Goal: Task Accomplishment & Management: Manage account settings

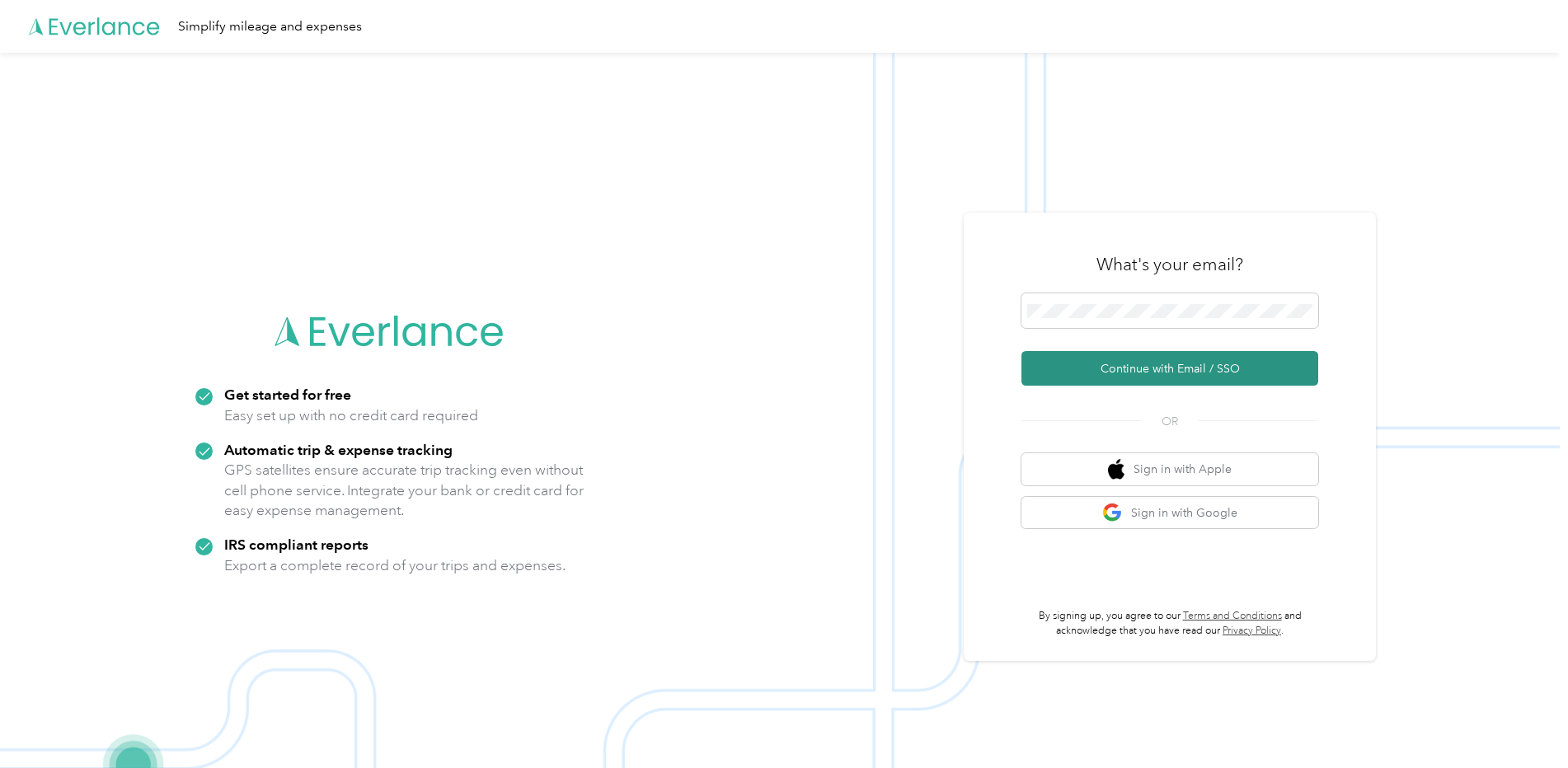
click at [1111, 372] on button "Continue with Email / SSO" at bounding box center [1170, 368] width 297 height 35
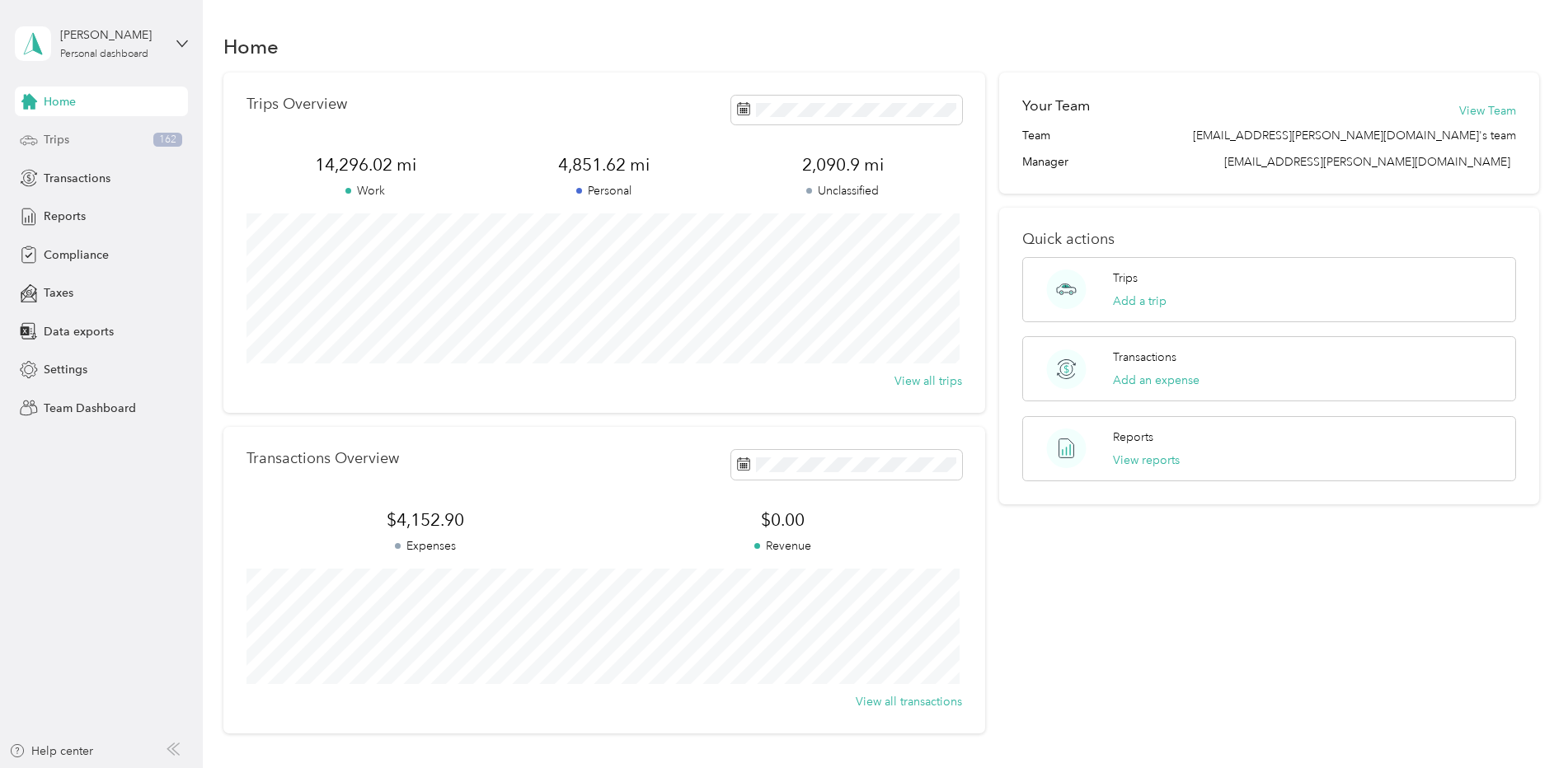
click at [87, 154] on div "Trips 162" at bounding box center [102, 140] width 173 height 30
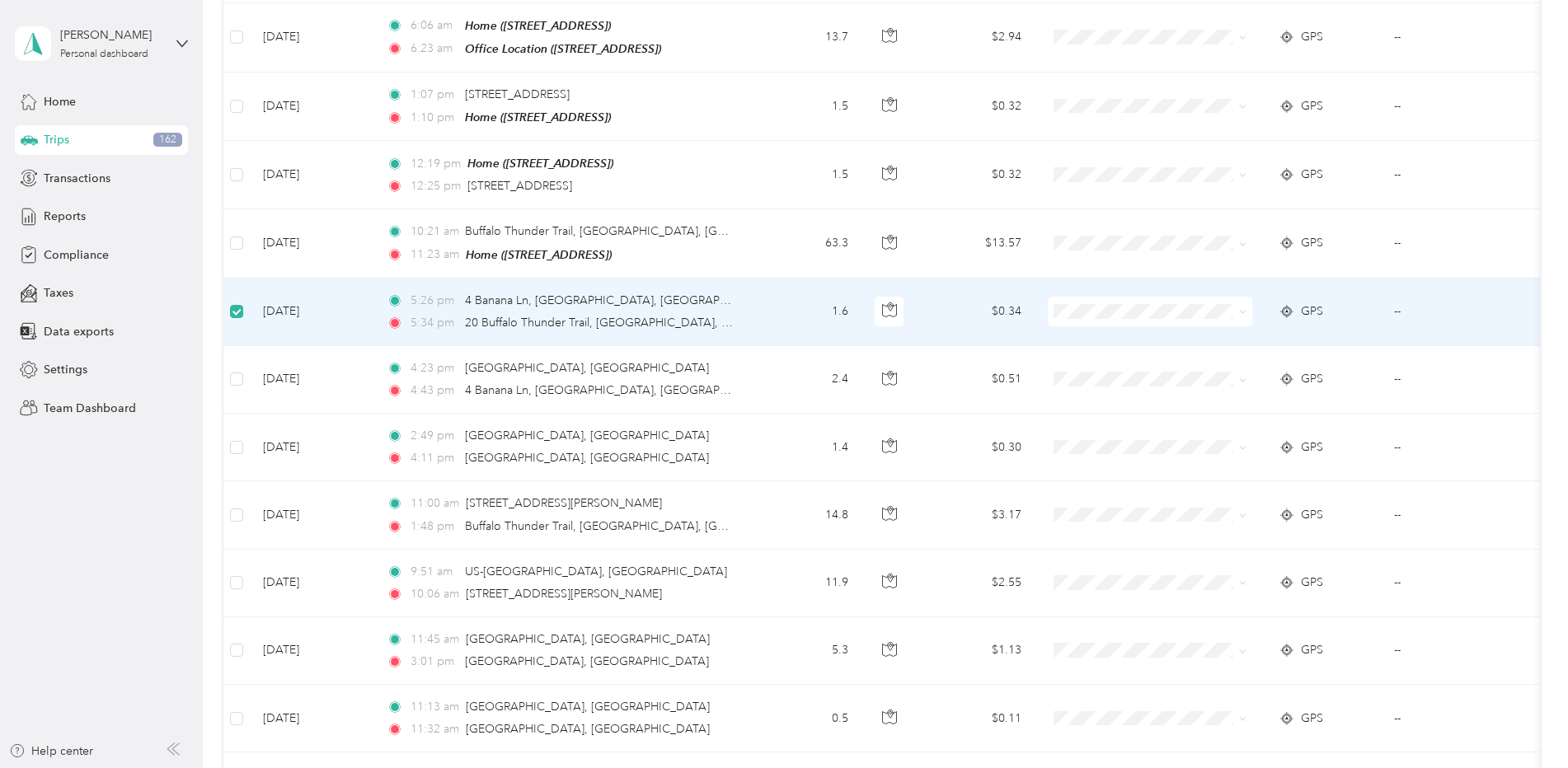
scroll to position [410, 0]
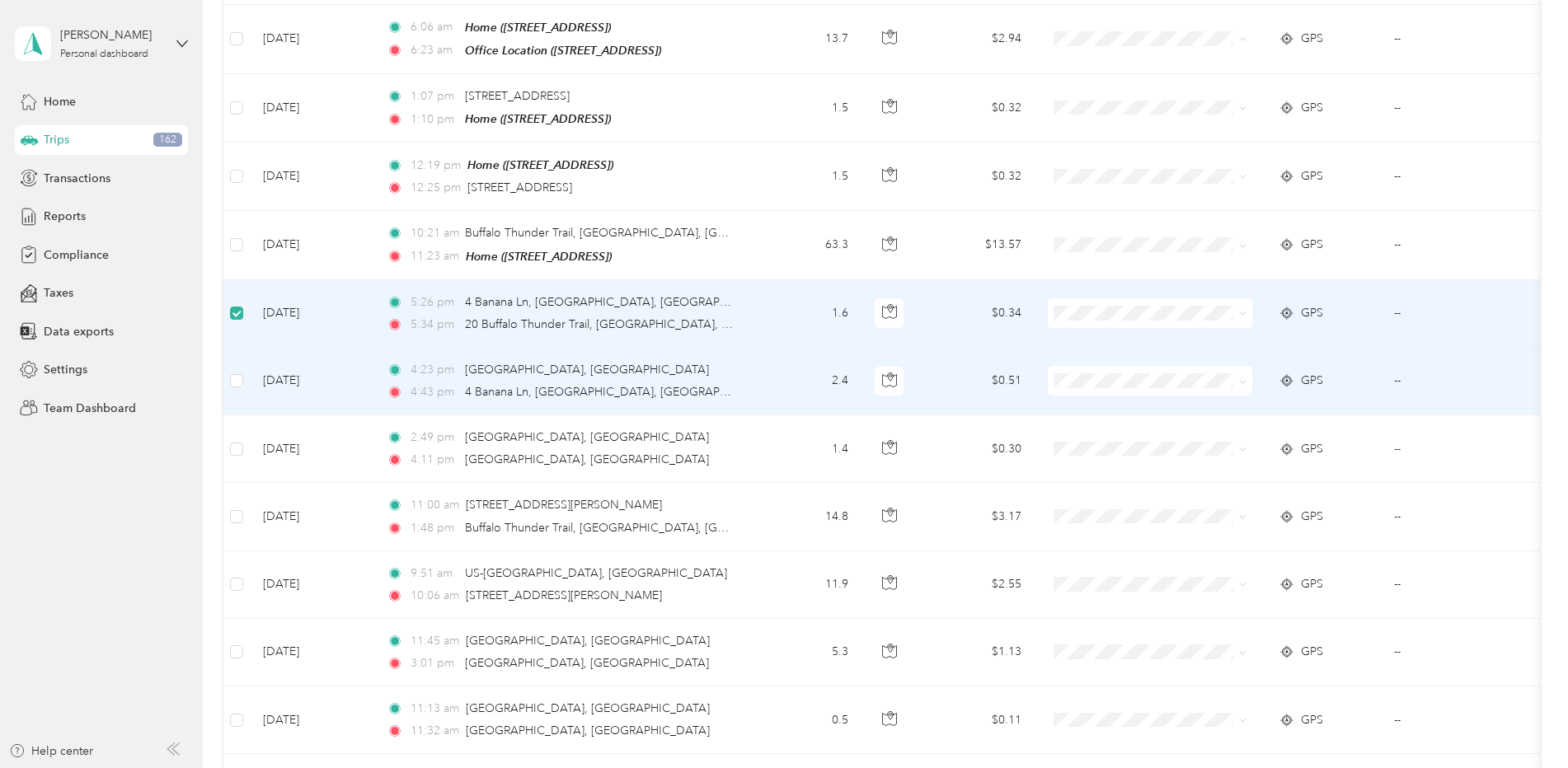
click at [248, 363] on td at bounding box center [236, 382] width 26 height 68
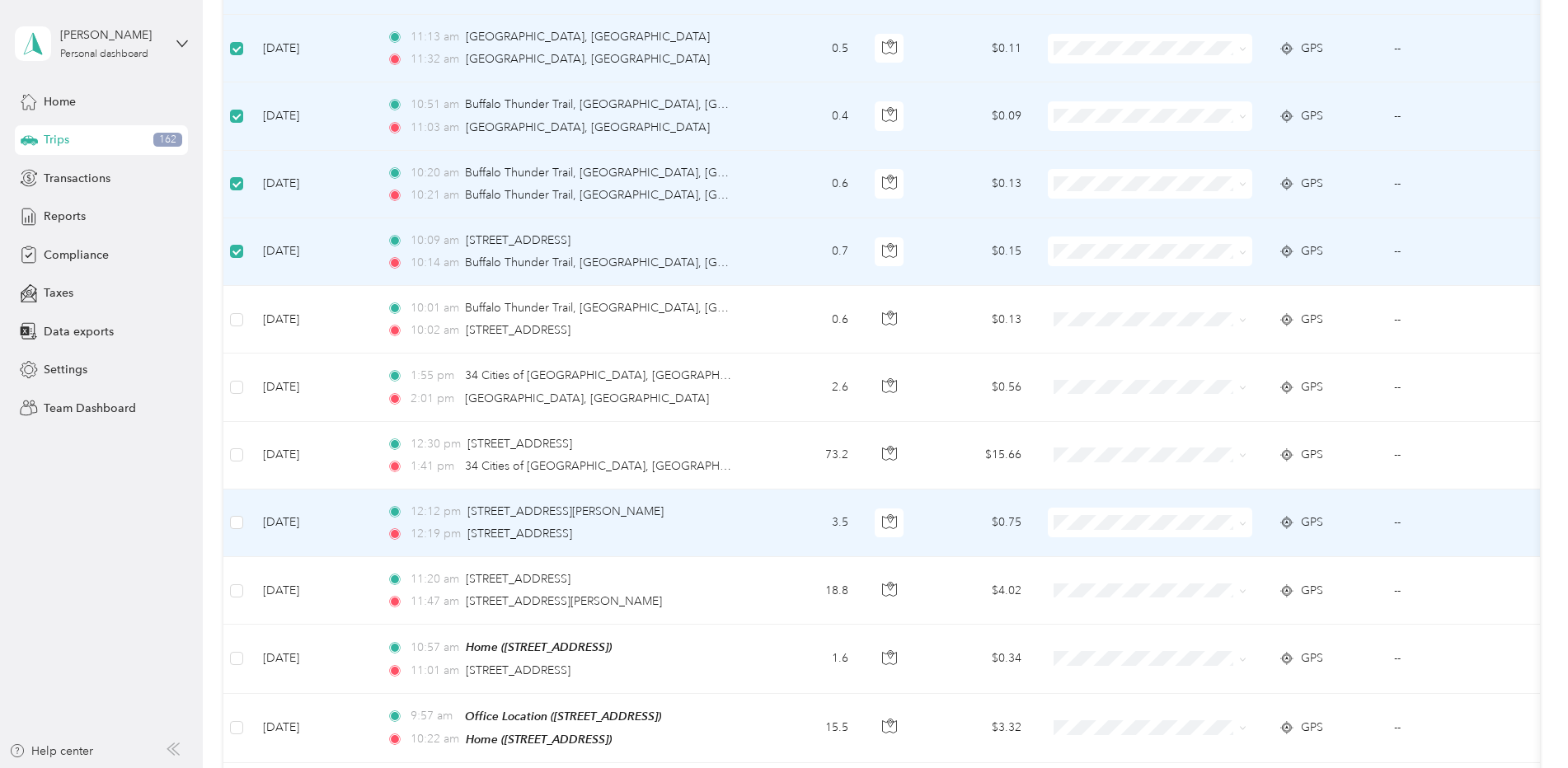
scroll to position [1152, 0]
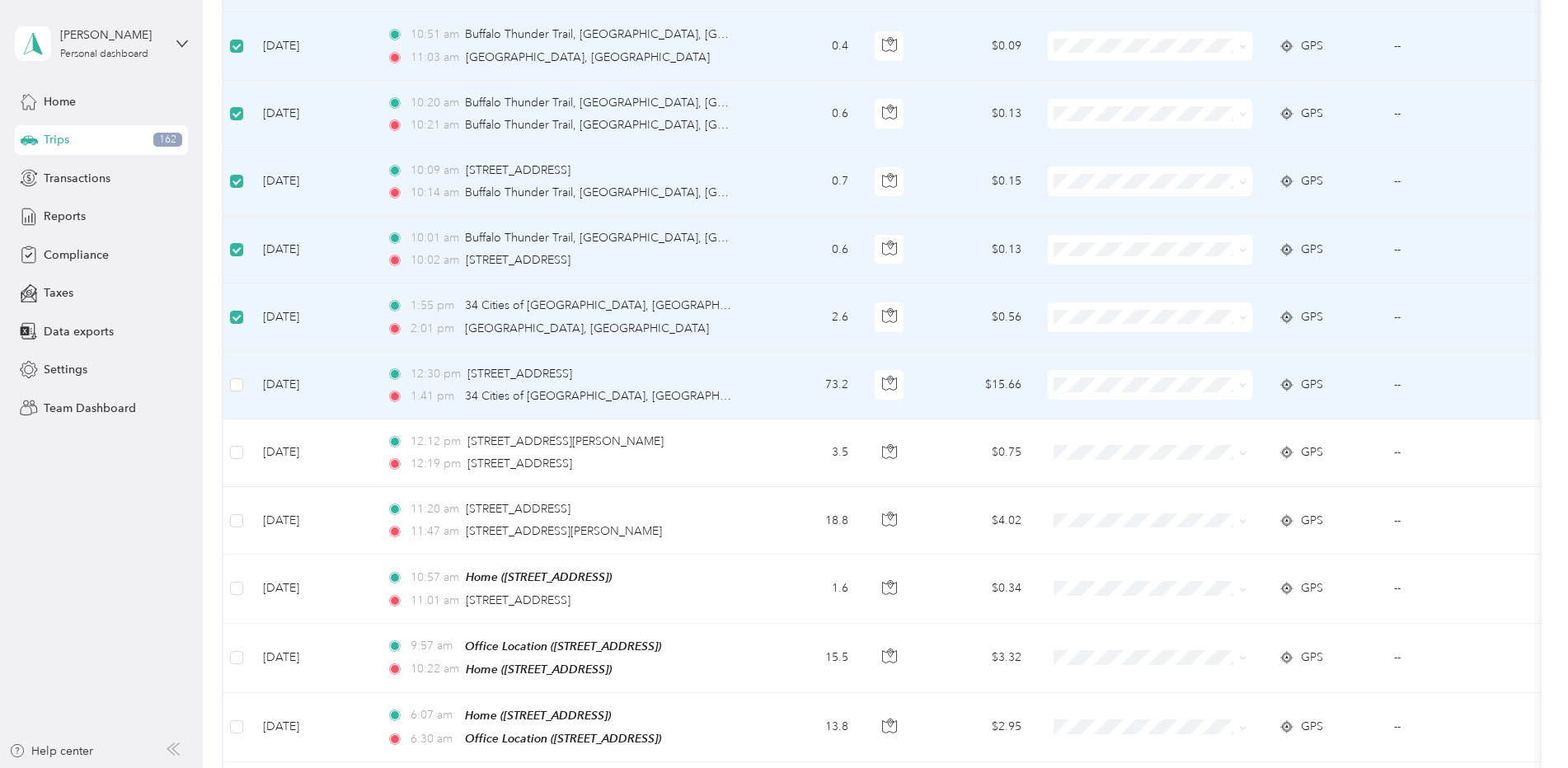
click at [244, 372] on td at bounding box center [236, 386] width 26 height 68
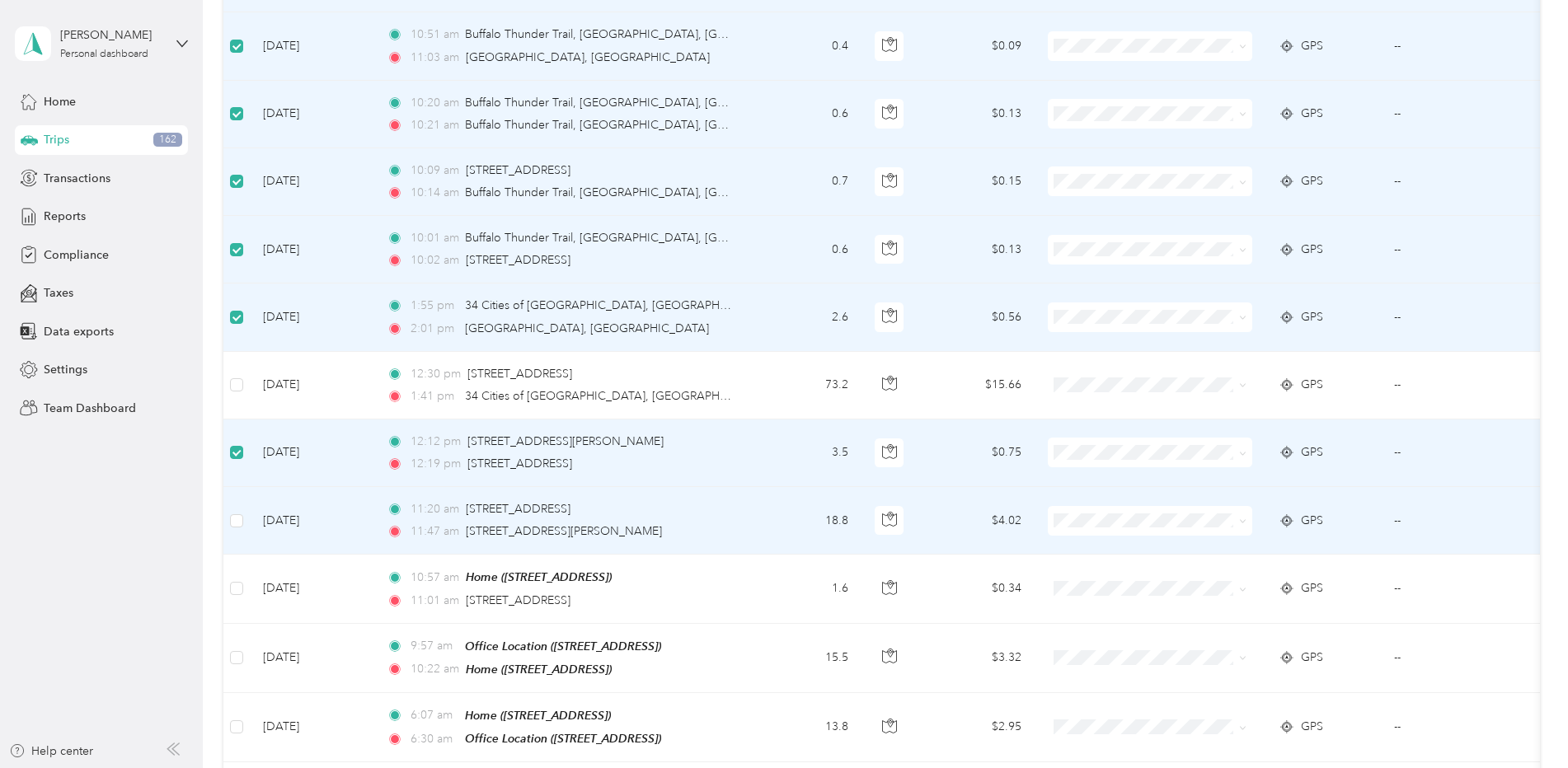
click at [244, 511] on td at bounding box center [236, 521] width 26 height 68
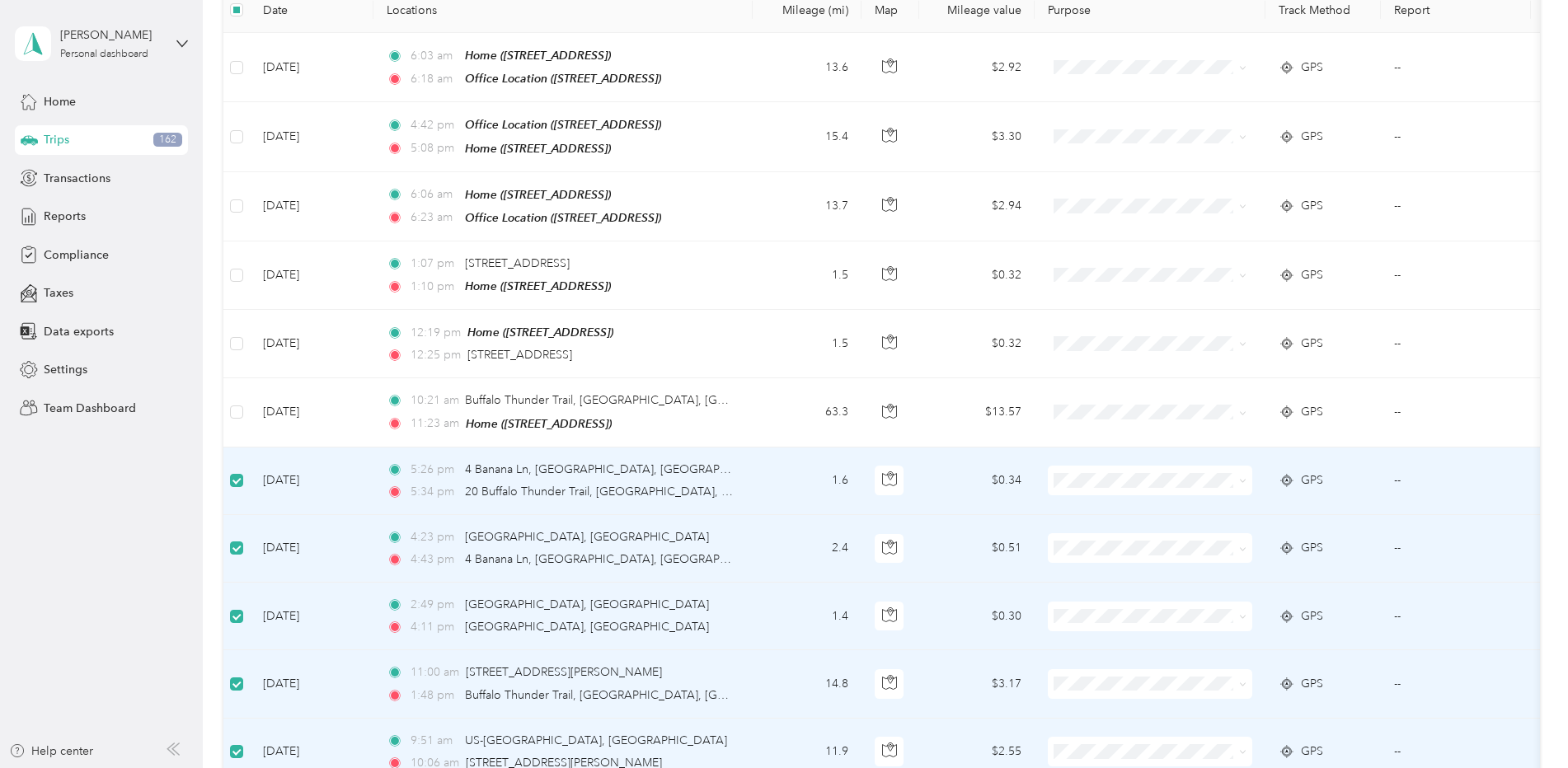
scroll to position [100, 0]
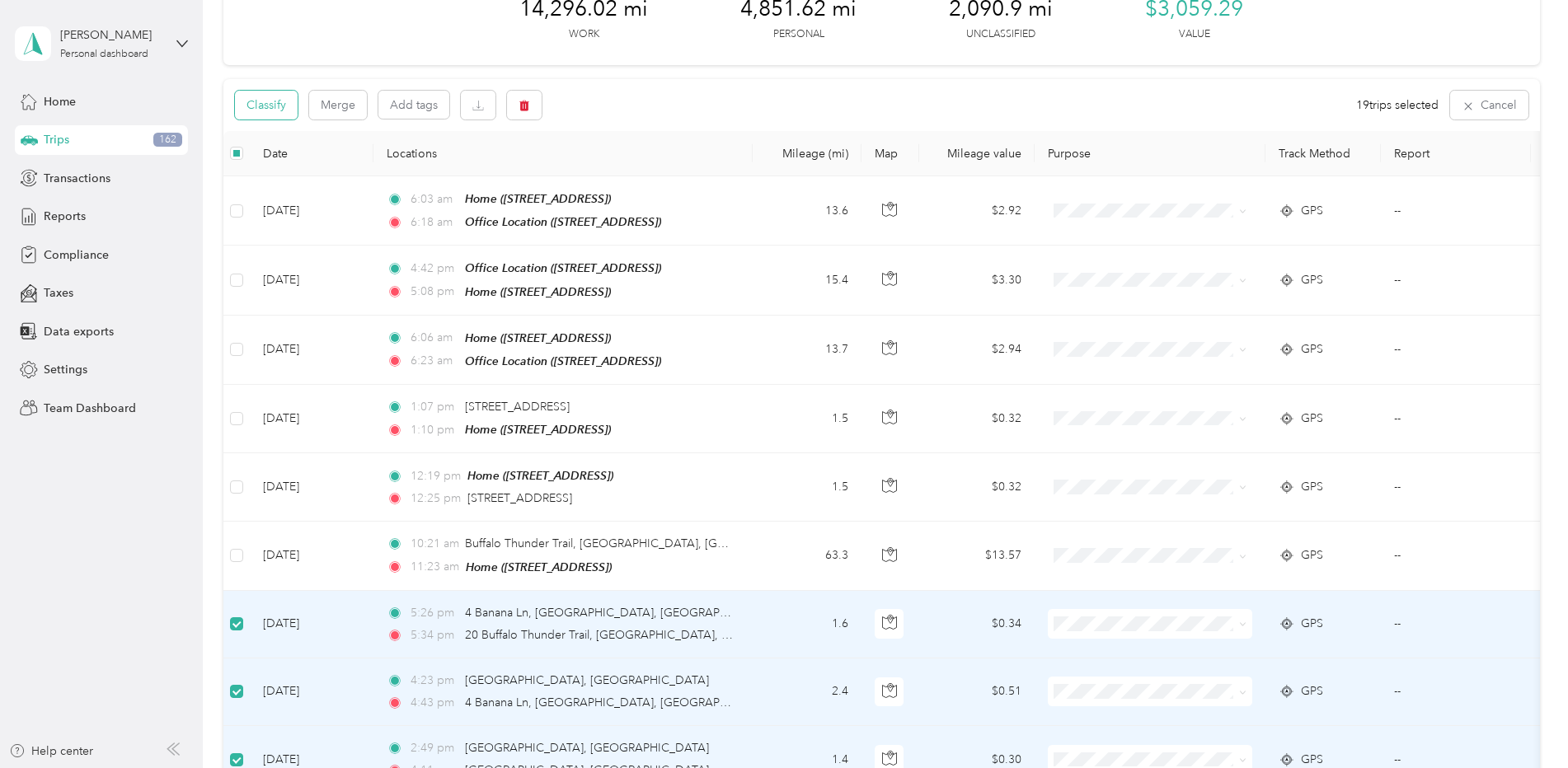
click at [276, 108] on button "Classify" at bounding box center [266, 105] width 63 height 29
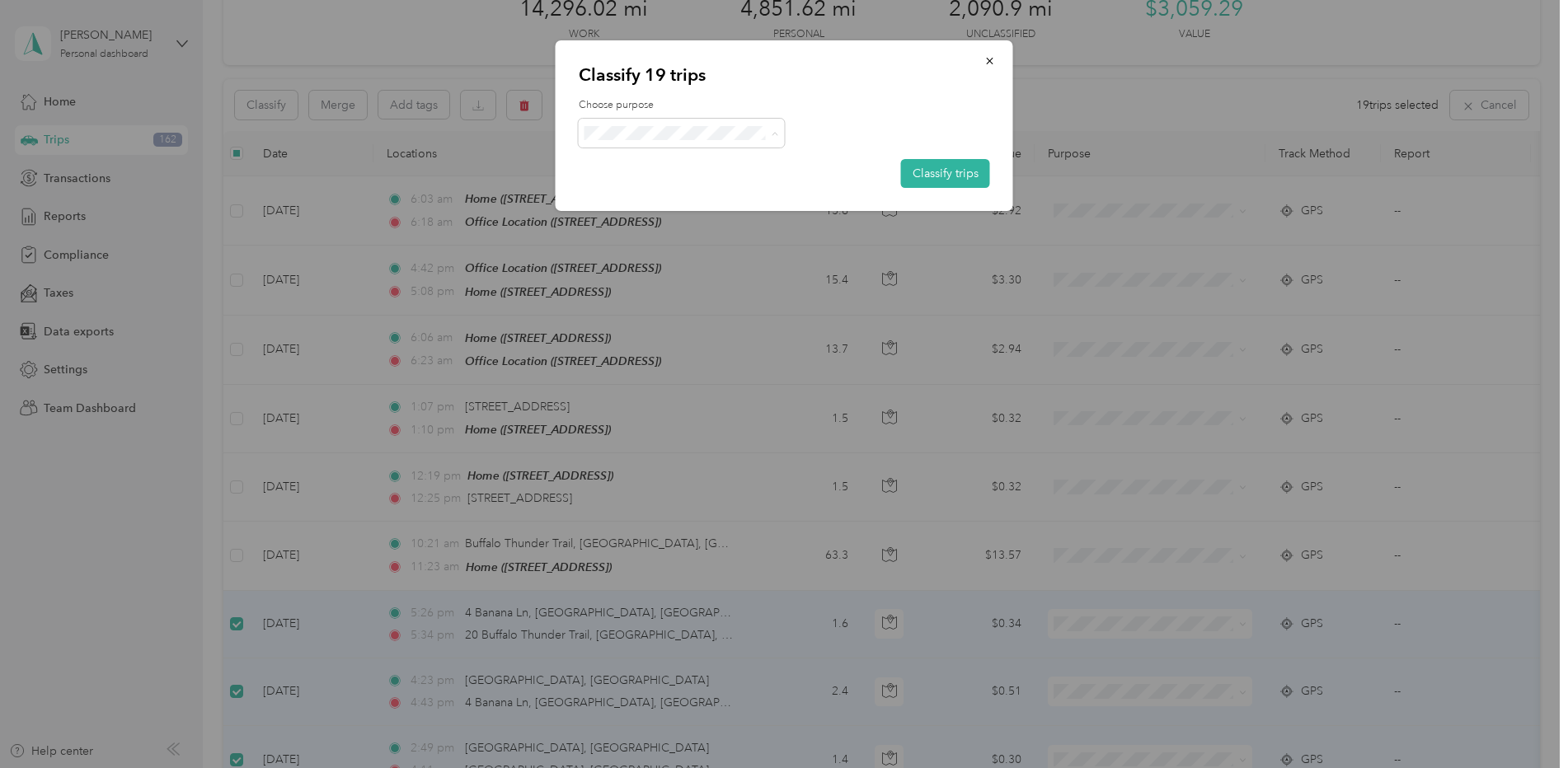
click at [672, 198] on li "Personal" at bounding box center [682, 192] width 207 height 29
click at [925, 172] on button "Classify trips" at bounding box center [946, 173] width 89 height 29
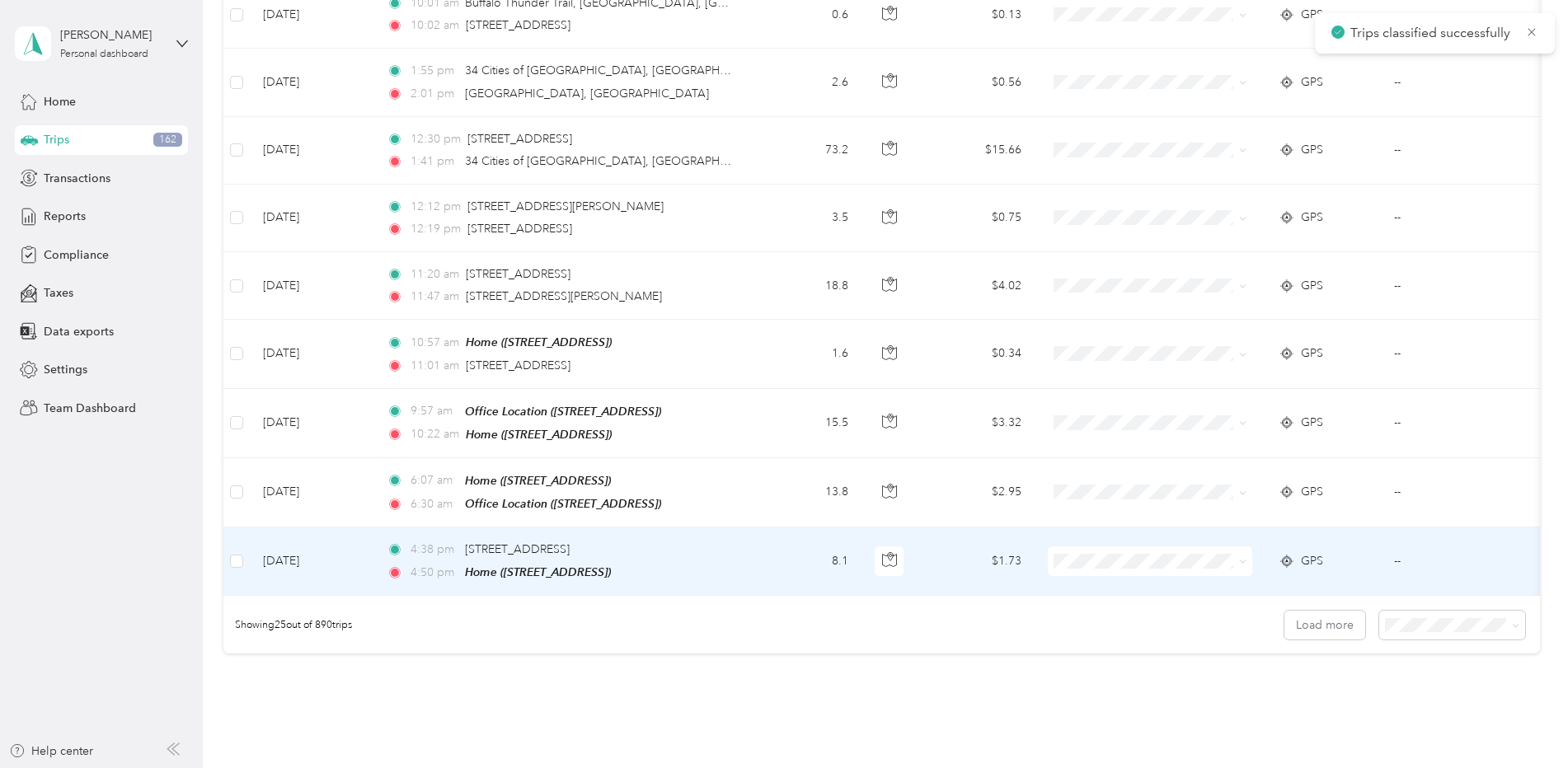
scroll to position [1502, 0]
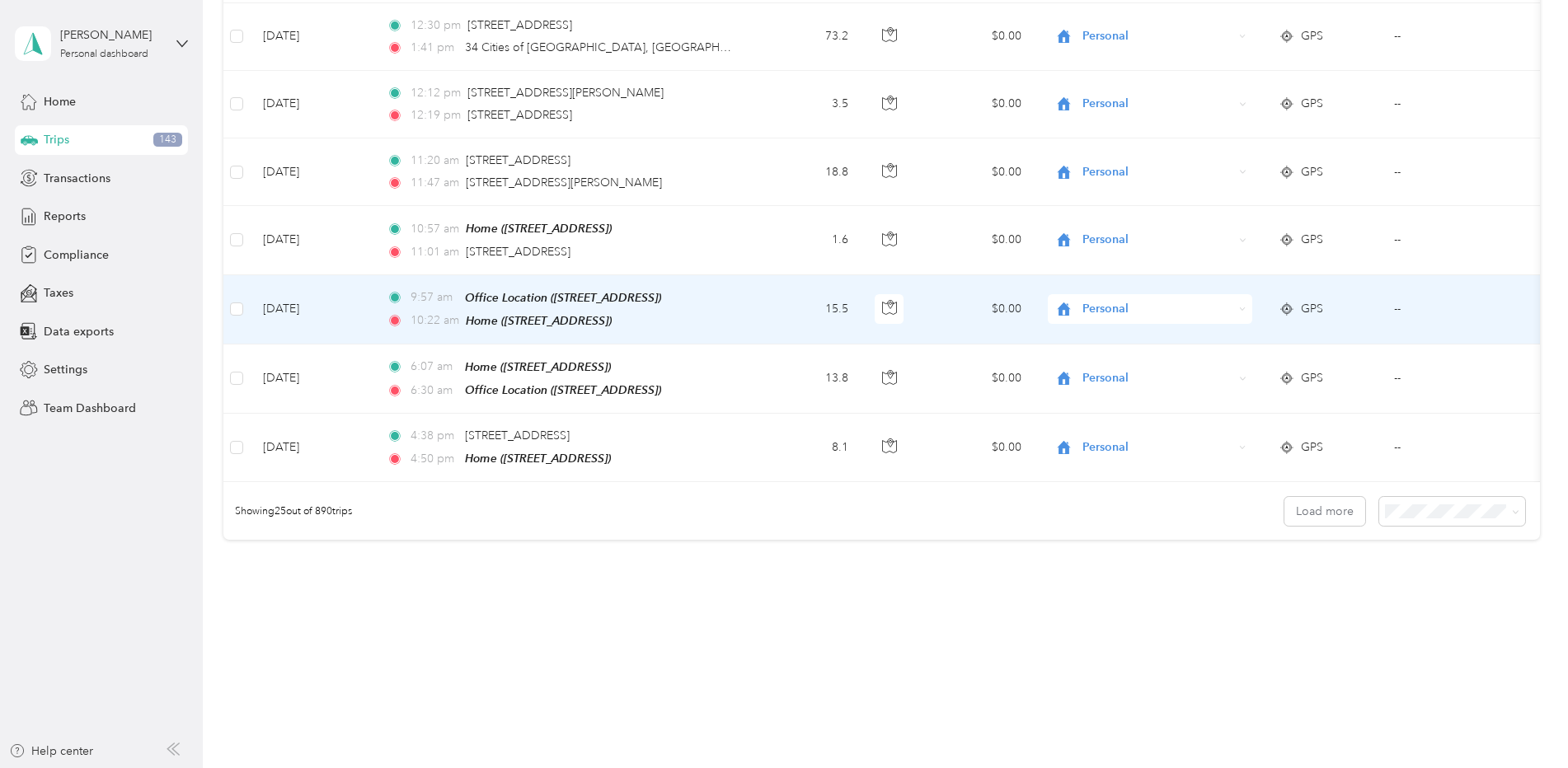
click at [1497, 289] on td "--" at bounding box center [1456, 310] width 150 height 69
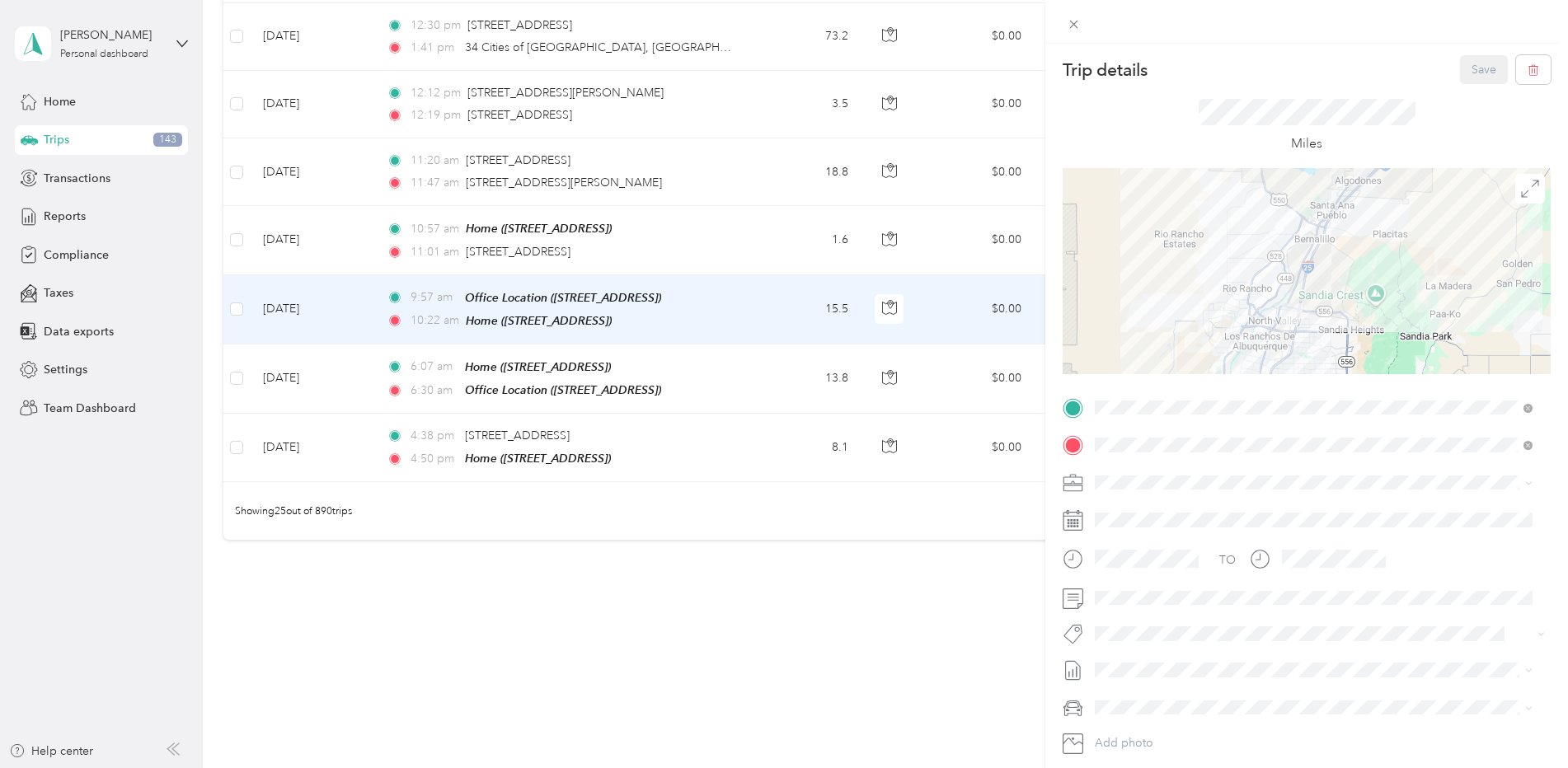
click at [784, 653] on div "Trip details Save This trip cannot be edited because it is either under review,…" at bounding box center [784, 384] width 1568 height 768
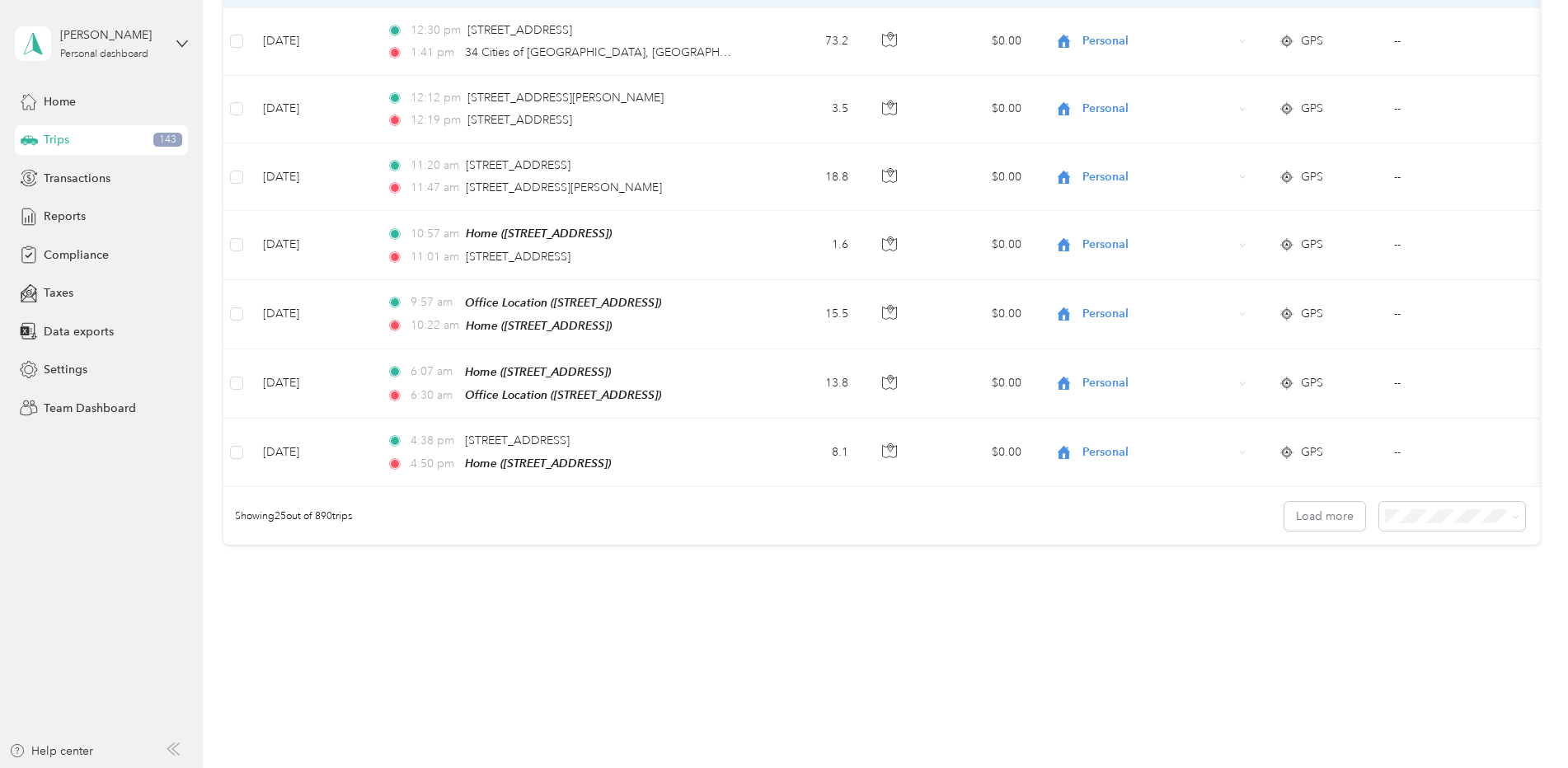
scroll to position [1502, 0]
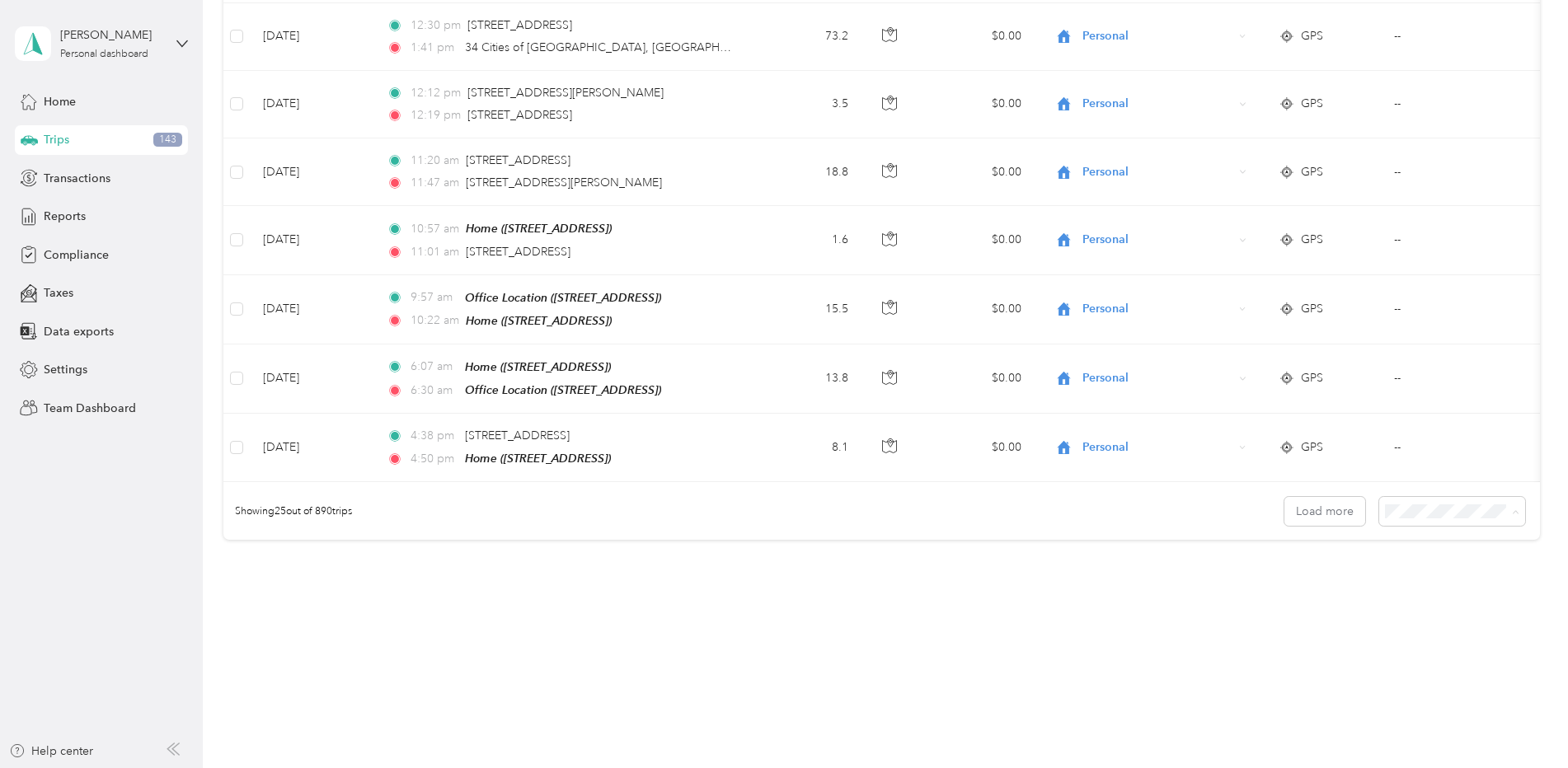
click at [1420, 595] on span "100 per load" at bounding box center [1421, 600] width 68 height 14
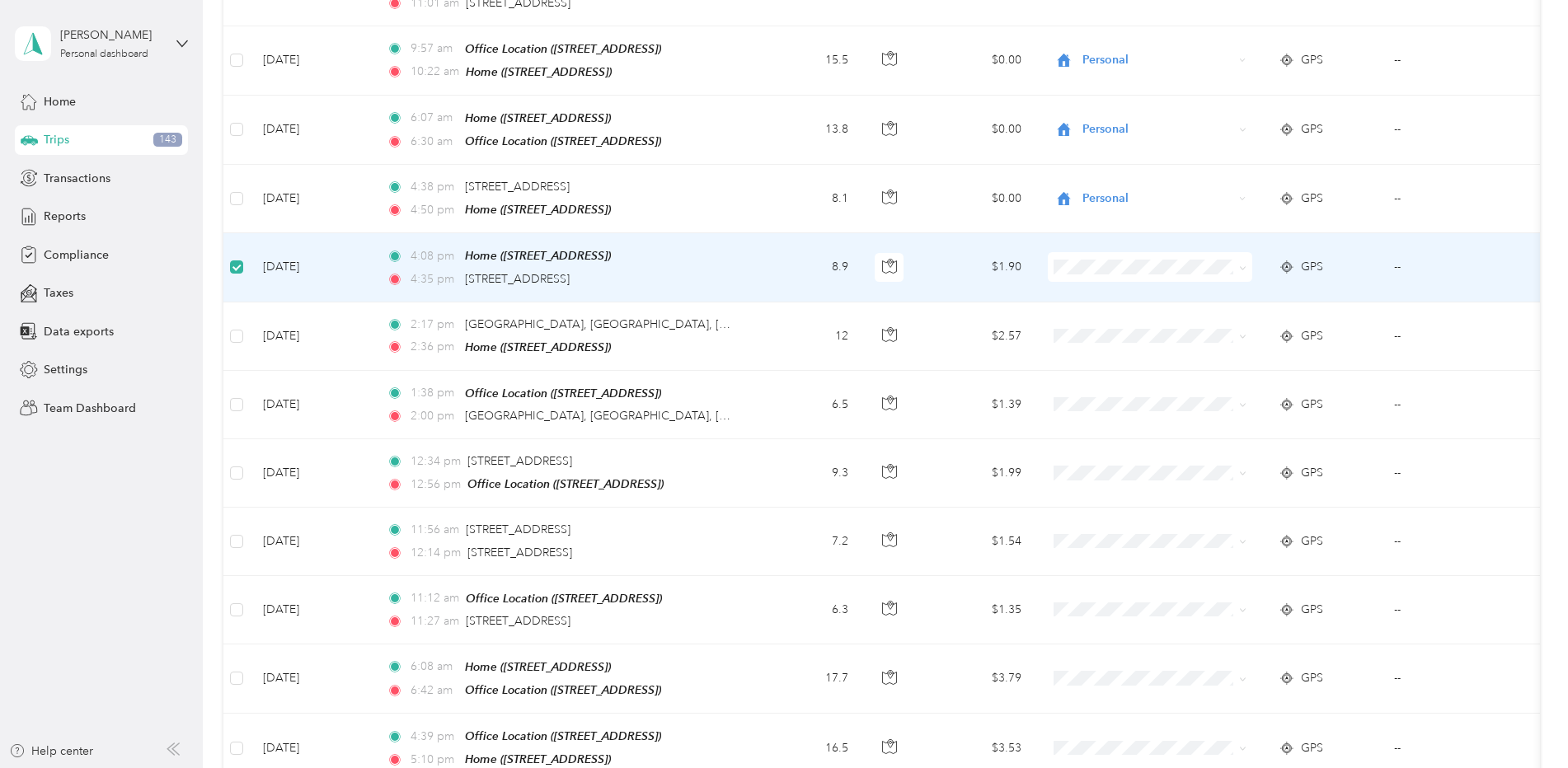
scroll to position [1748, 0]
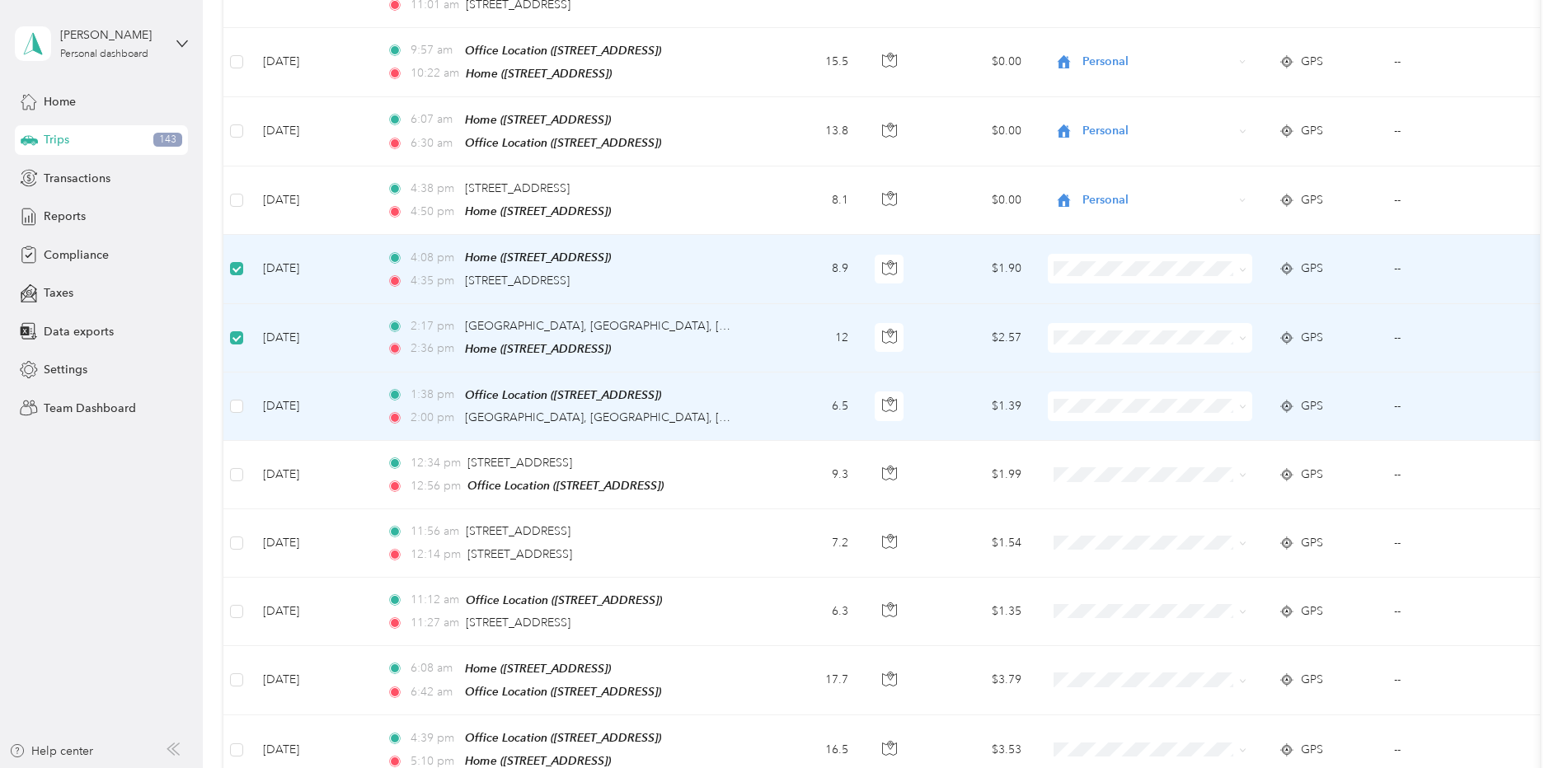
click at [245, 391] on td at bounding box center [236, 406] width 26 height 69
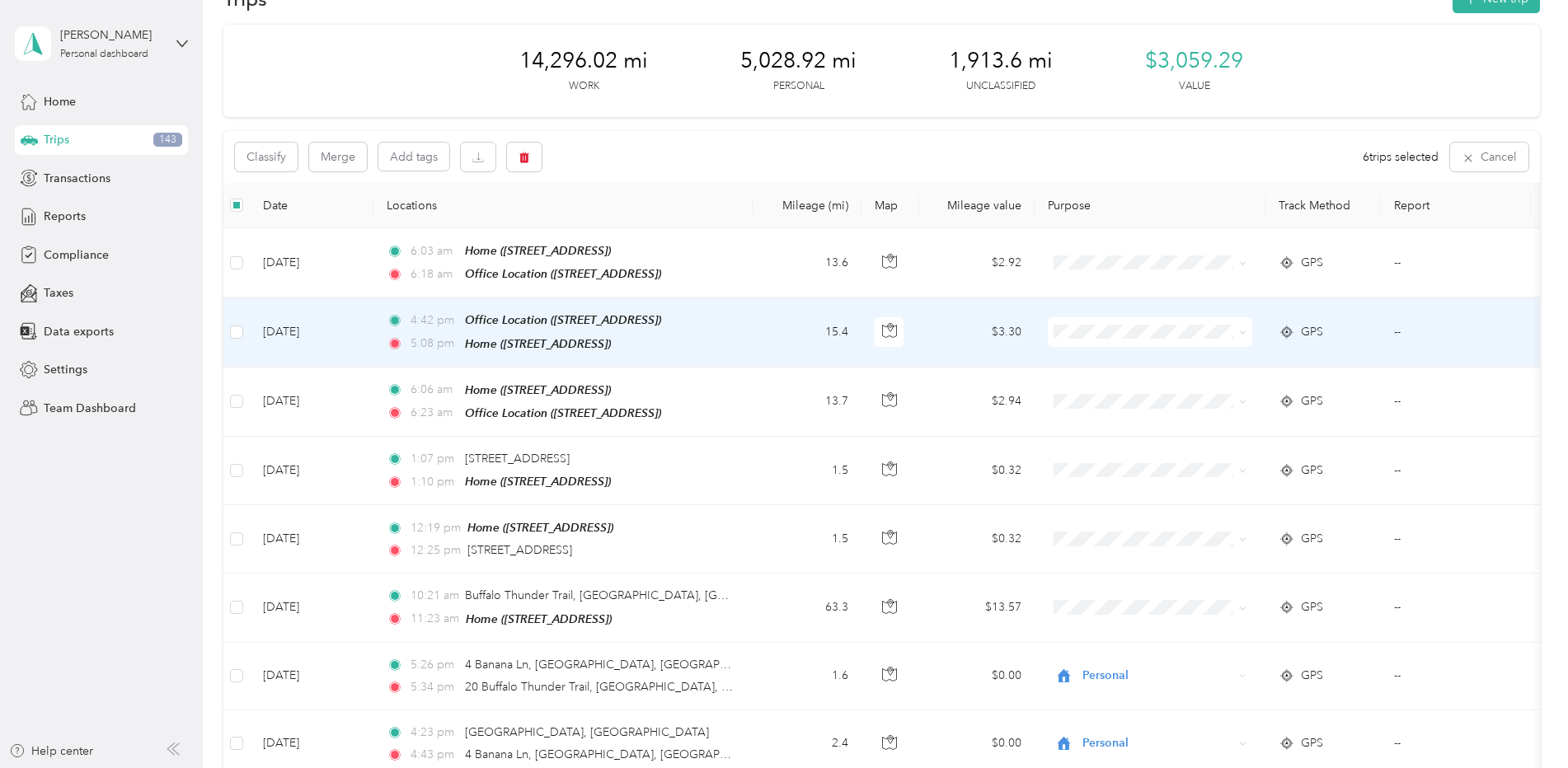
scroll to position [0, 0]
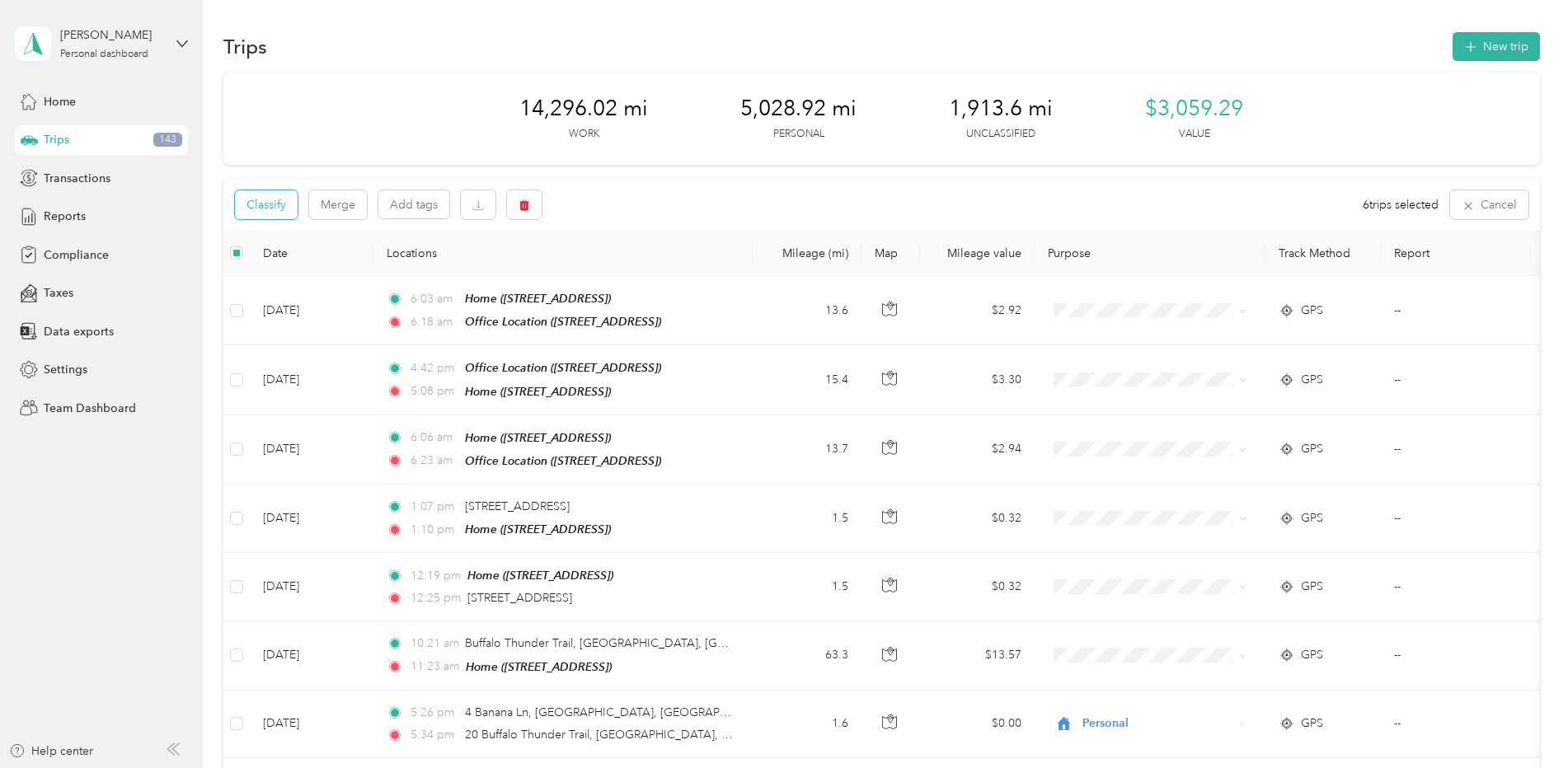
click at [267, 207] on button "Classify" at bounding box center [266, 205] width 63 height 29
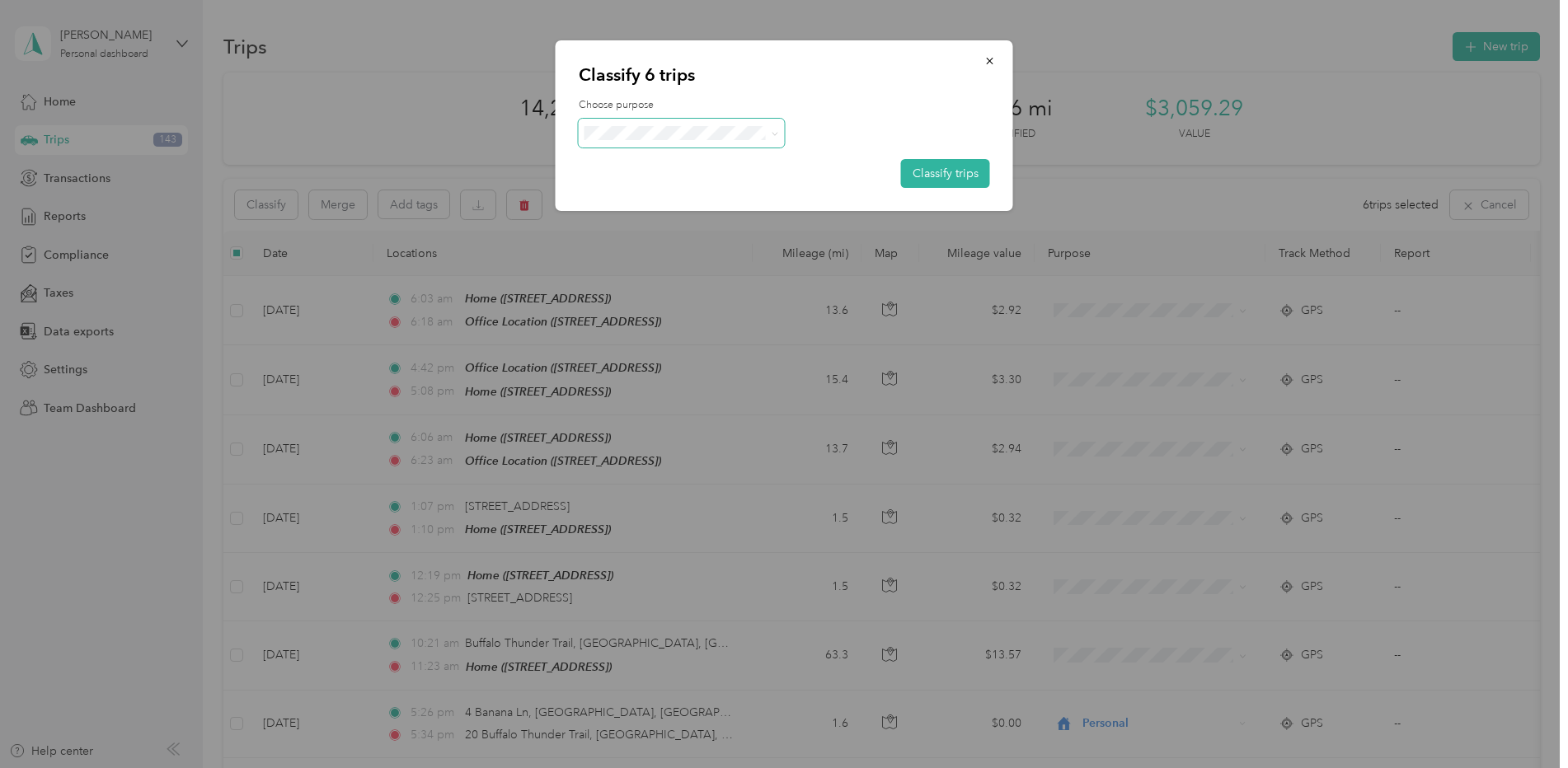
click at [773, 128] on span at bounding box center [774, 133] width 7 height 14
click at [946, 176] on button "Classify trips" at bounding box center [946, 173] width 89 height 29
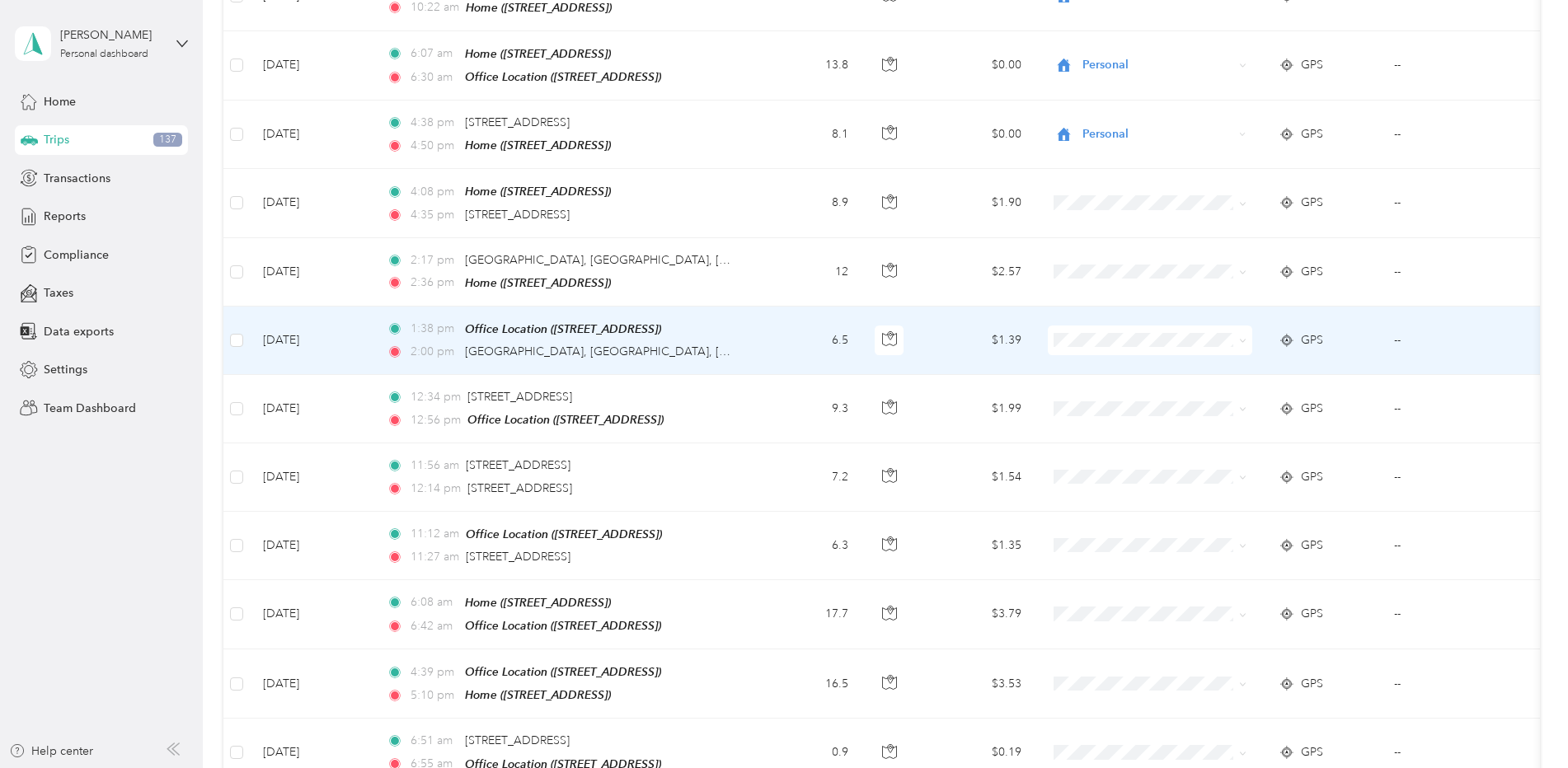
scroll to position [1813, 0]
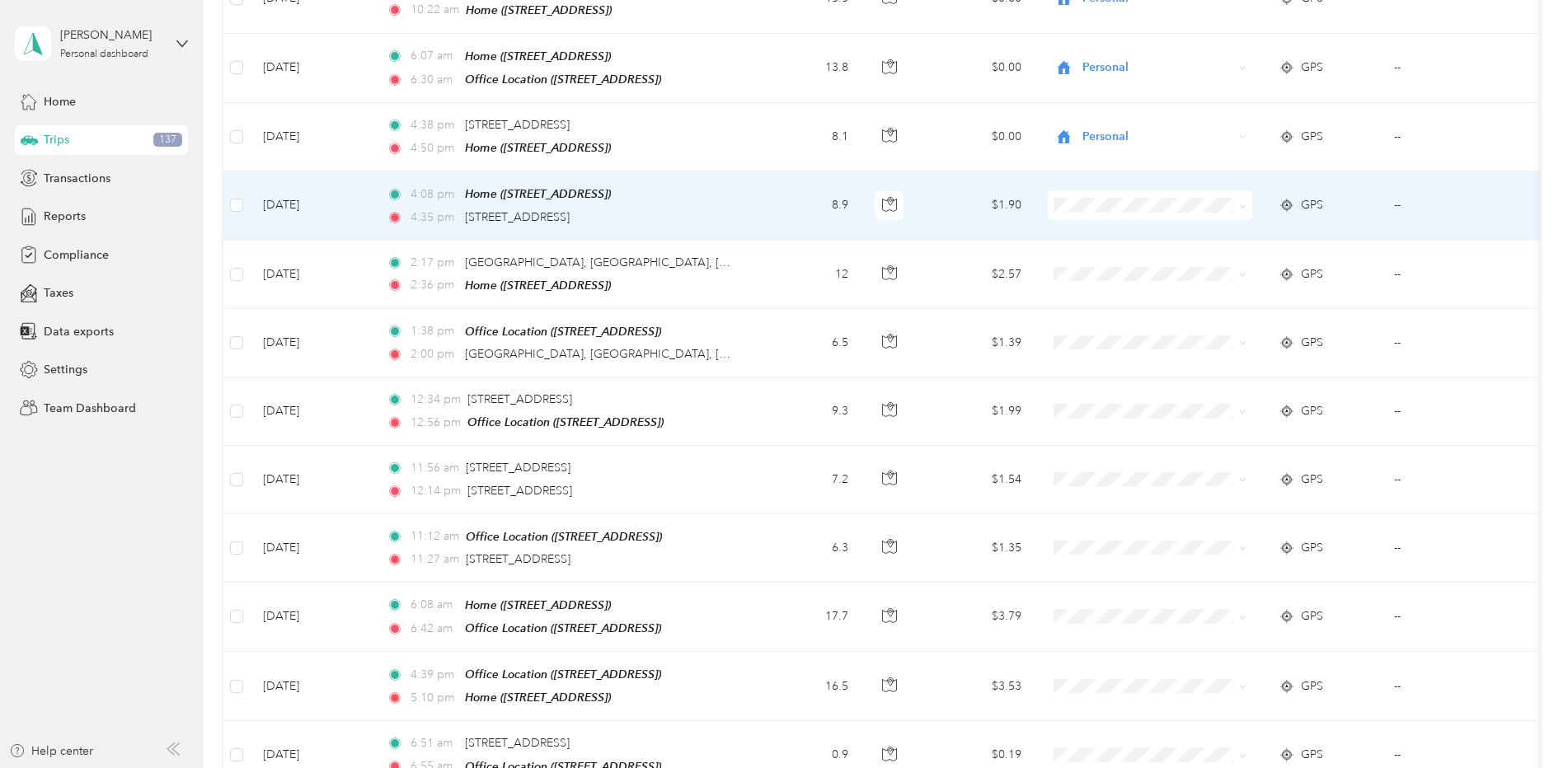
click at [242, 195] on td at bounding box center [236, 206] width 26 height 69
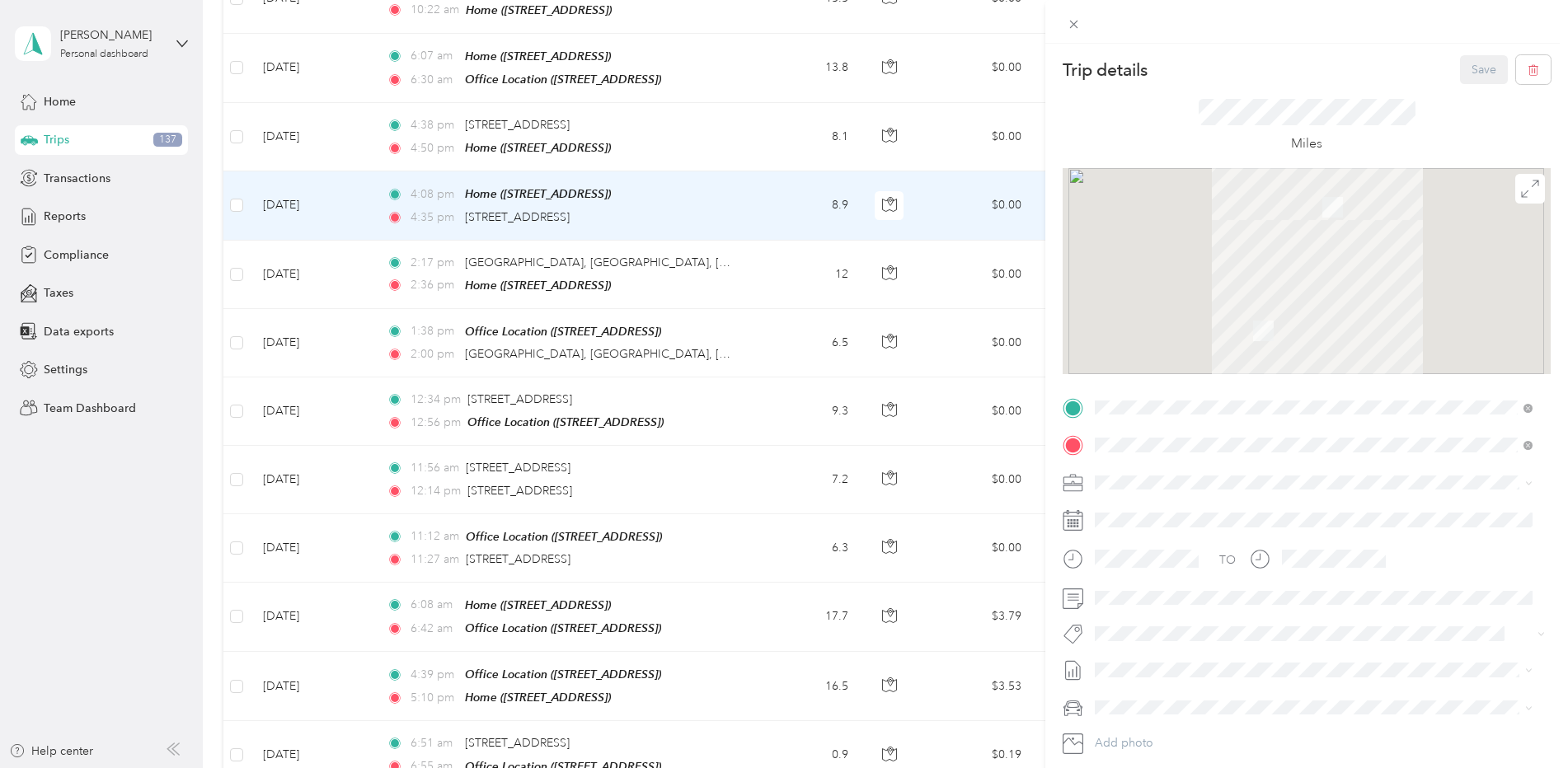
drag, startPoint x: 243, startPoint y: 195, endPoint x: 234, endPoint y: 227, distance: 33.2
click at [239, 263] on div "Trip details Save This trip cannot be edited because it is either under review,…" at bounding box center [784, 384] width 1568 height 768
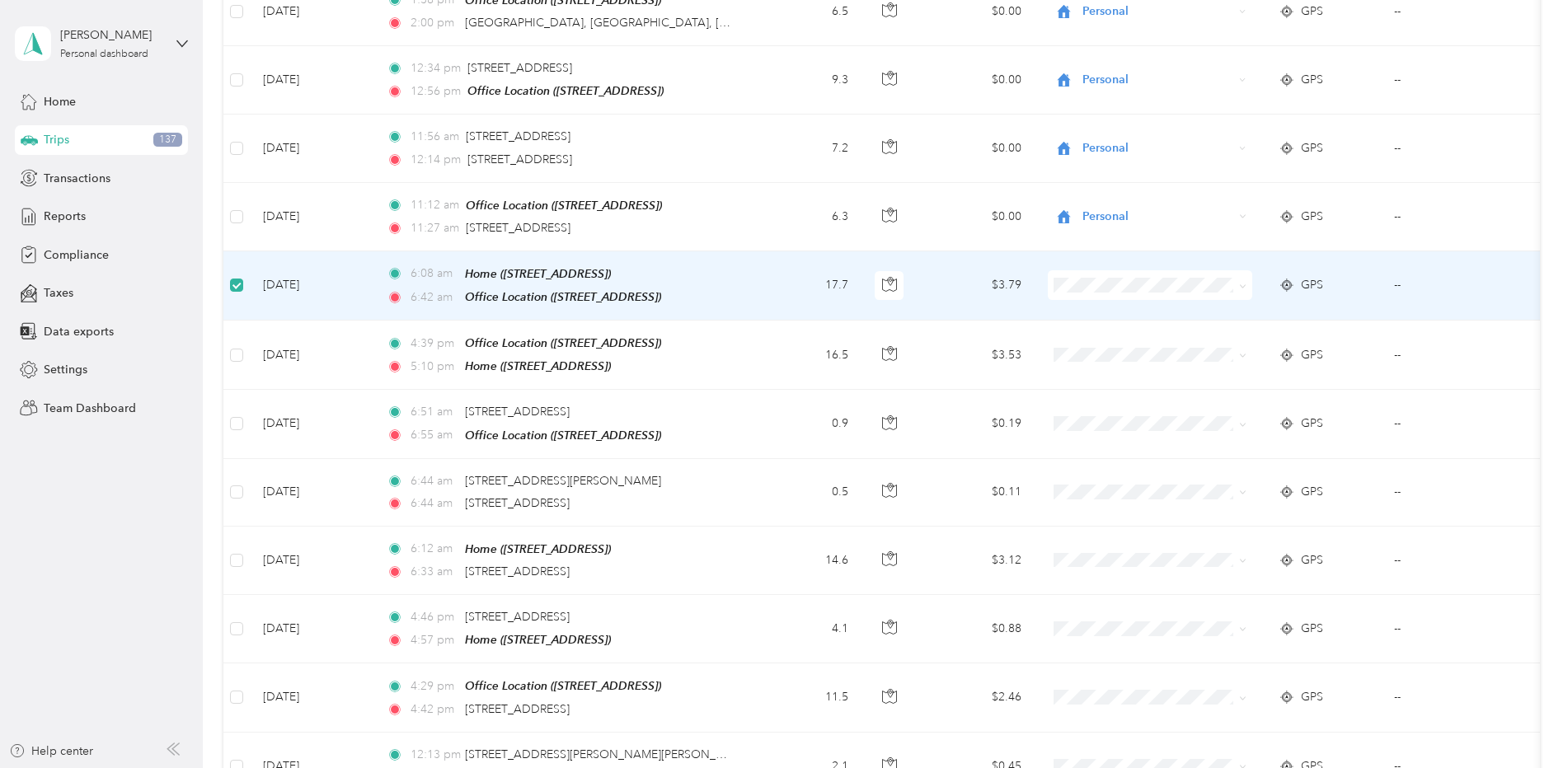
scroll to position [2141, 0]
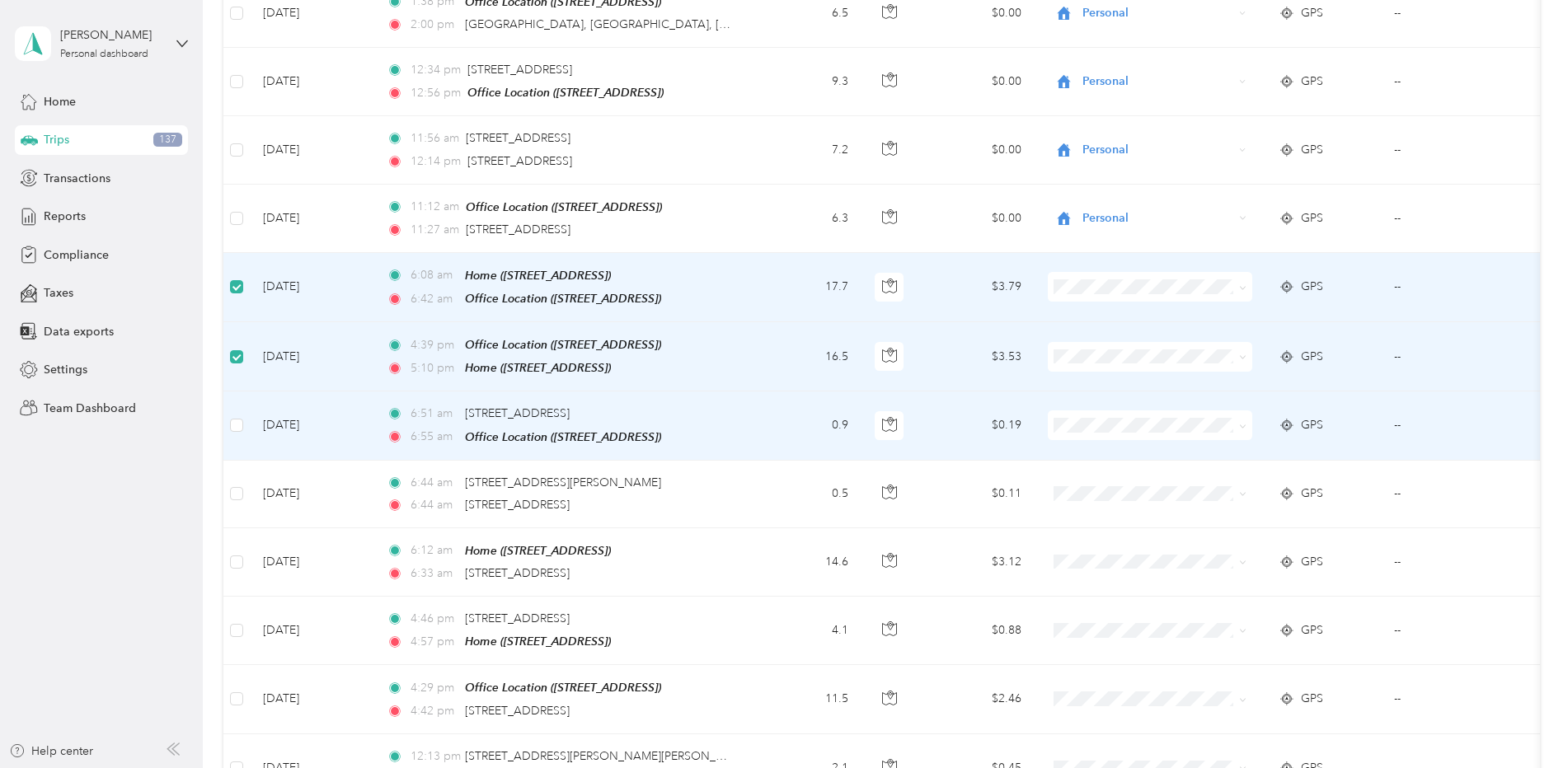
click at [227, 406] on td at bounding box center [236, 425] width 26 height 69
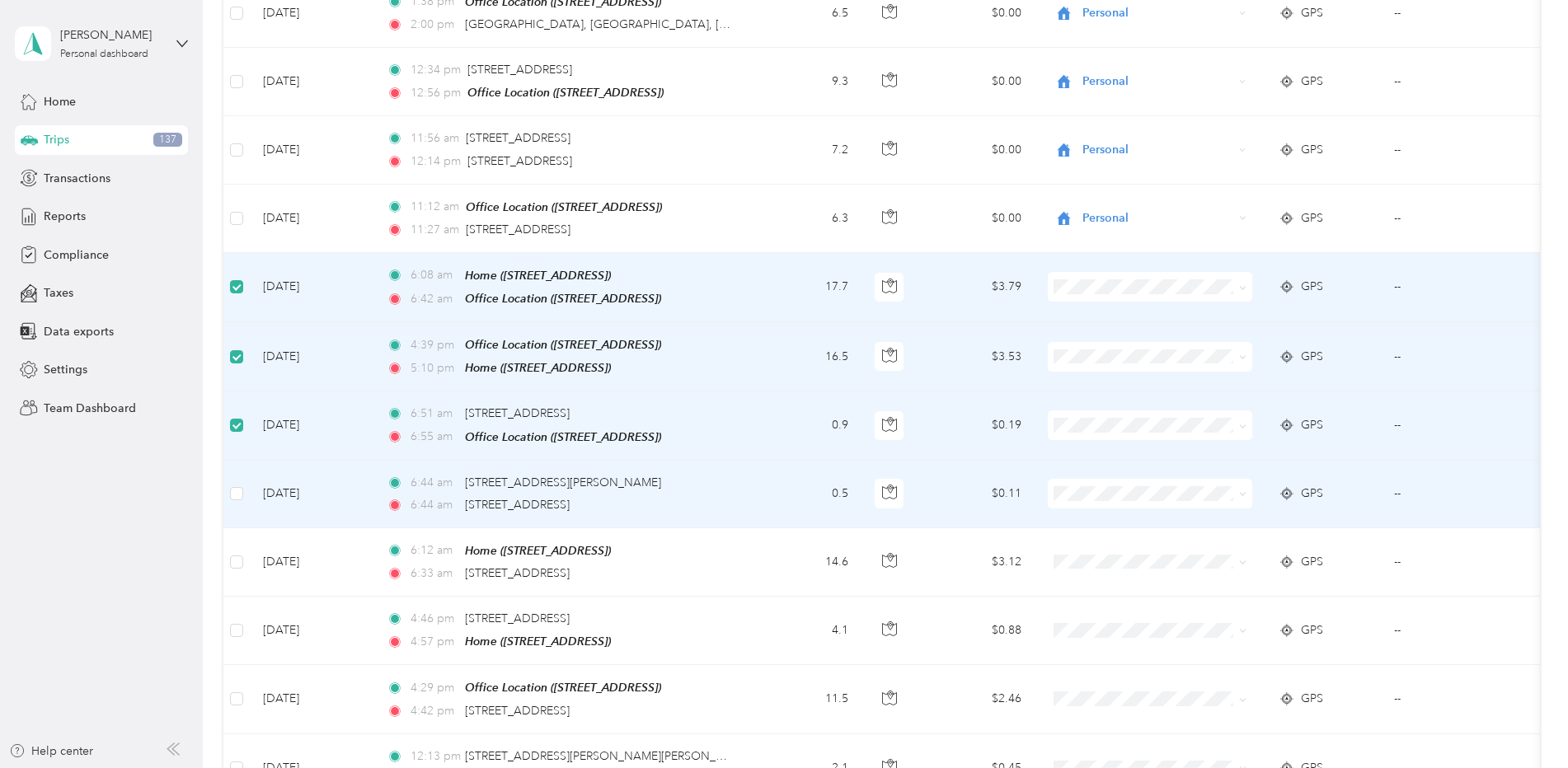
click at [238, 464] on td at bounding box center [236, 495] width 26 height 68
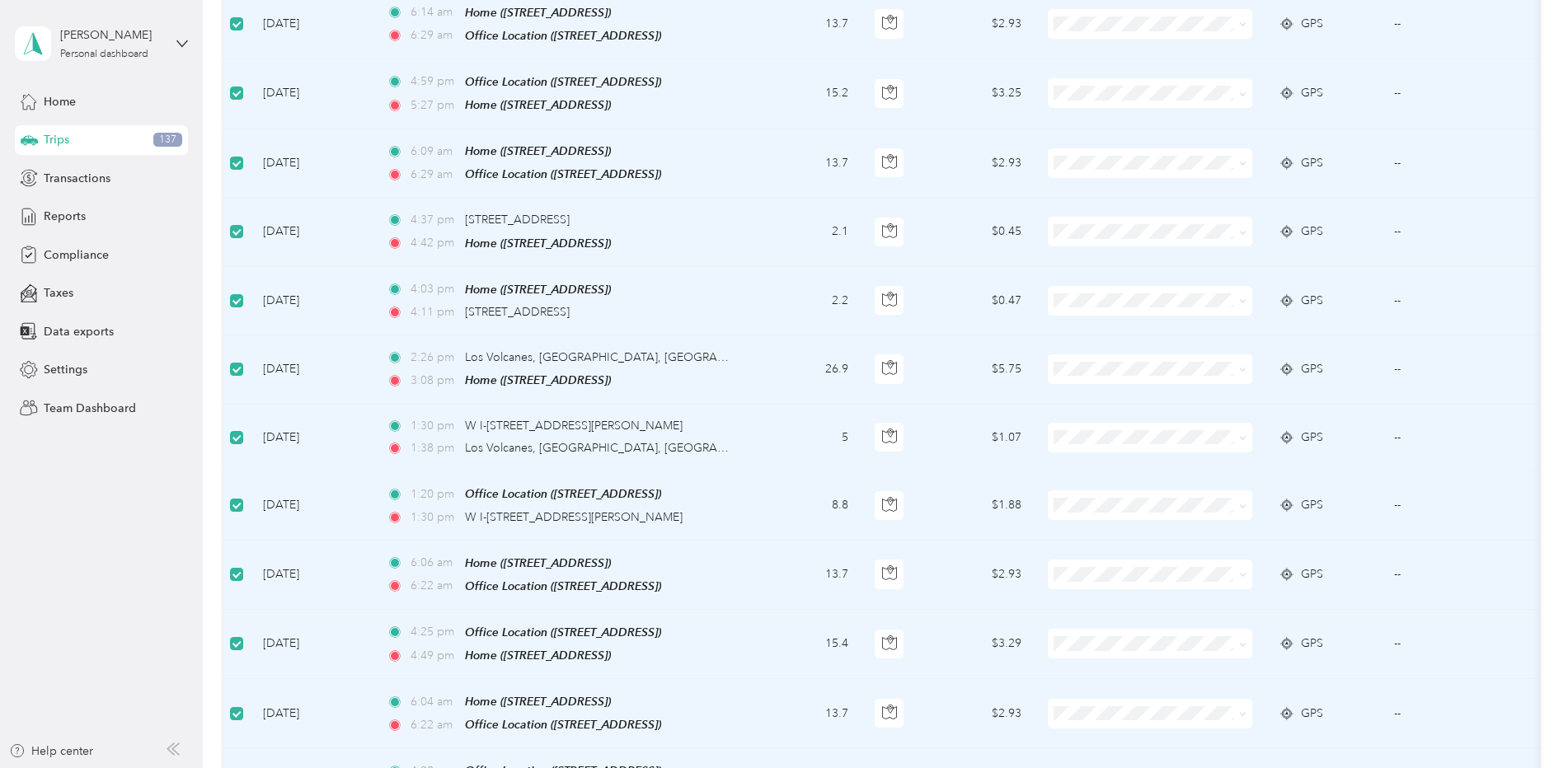
scroll to position [3460, 0]
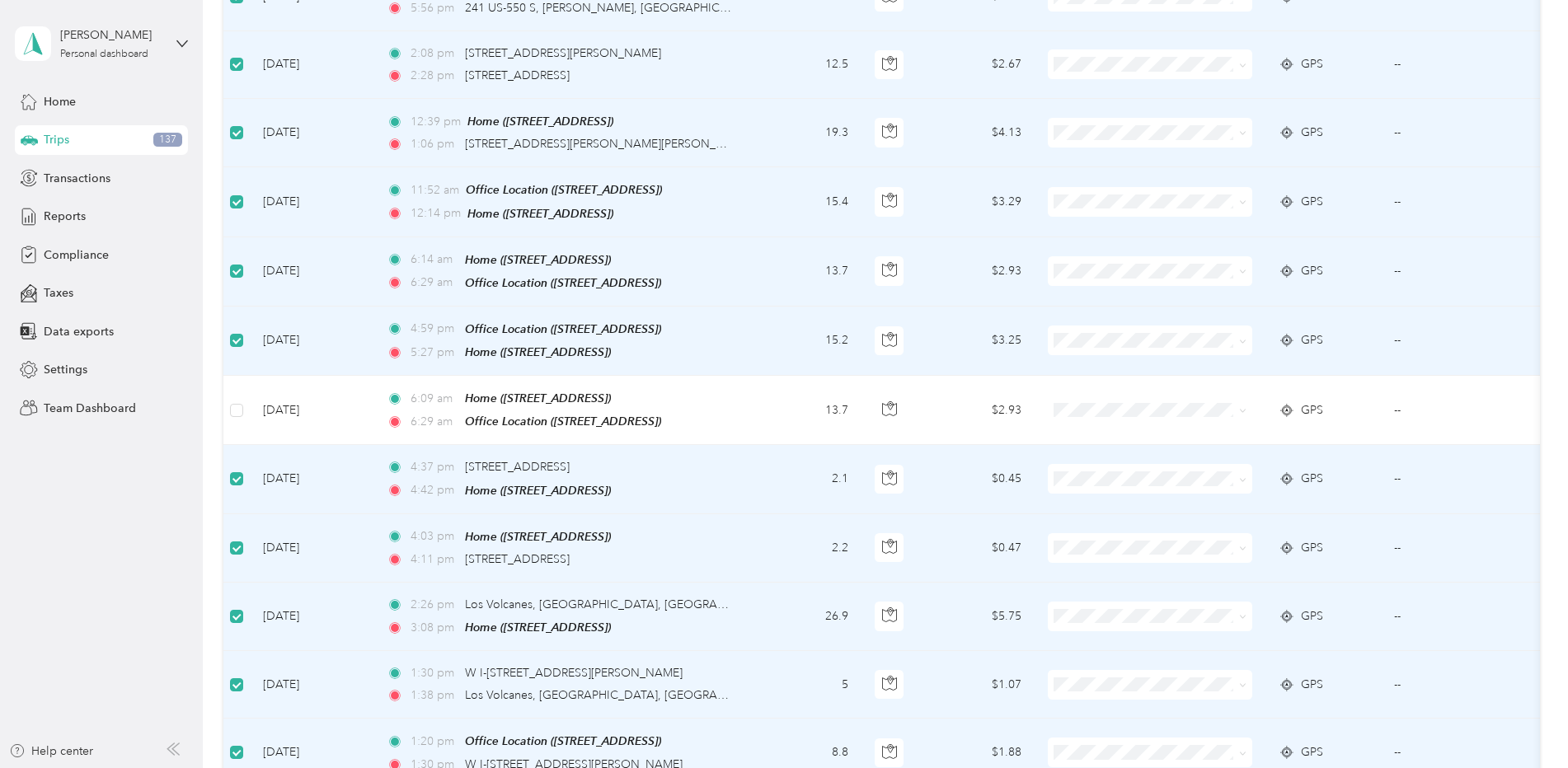
click at [236, 331] on label at bounding box center [236, 340] width 13 height 18
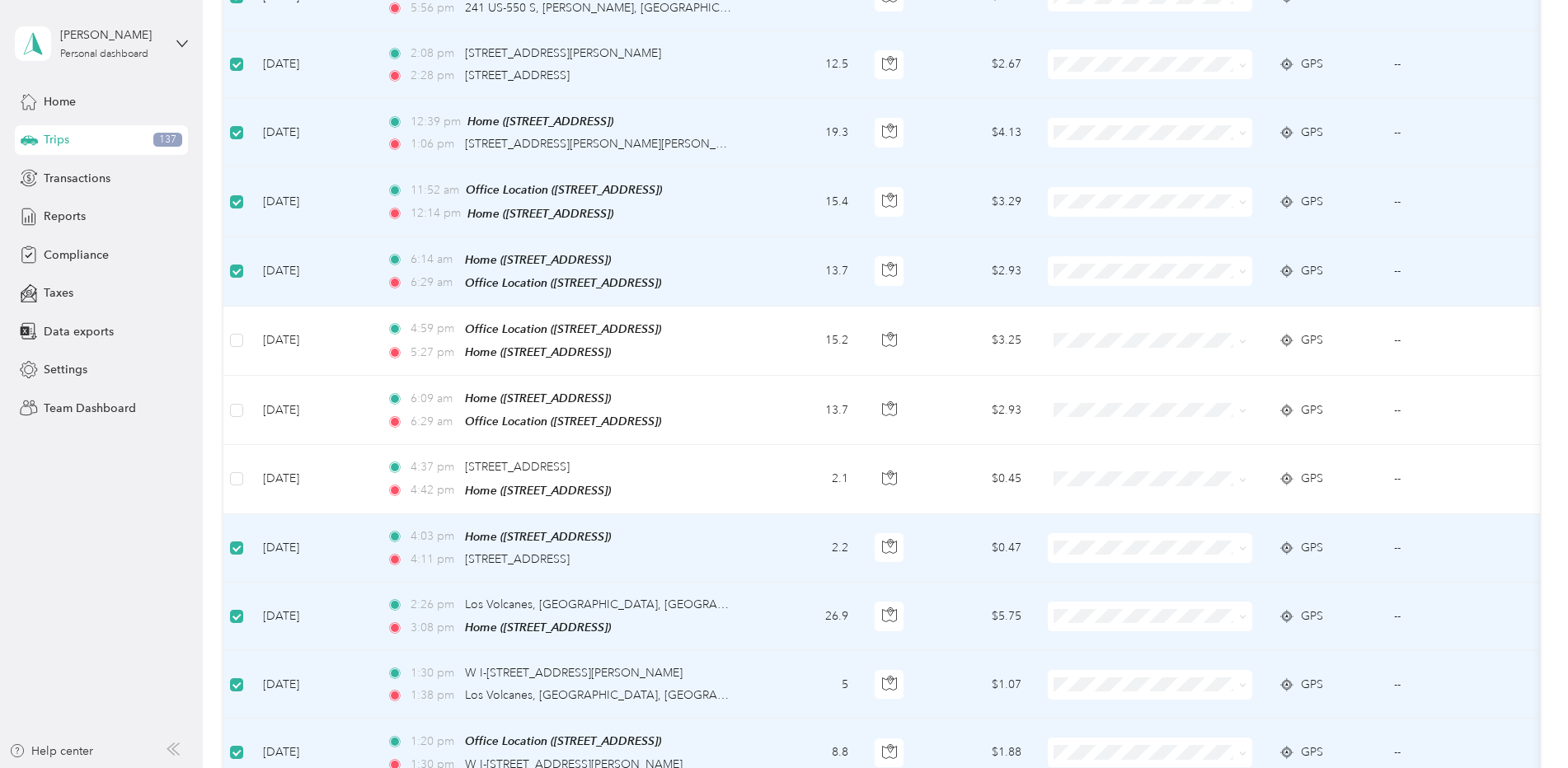
click at [245, 514] on td at bounding box center [236, 548] width 26 height 69
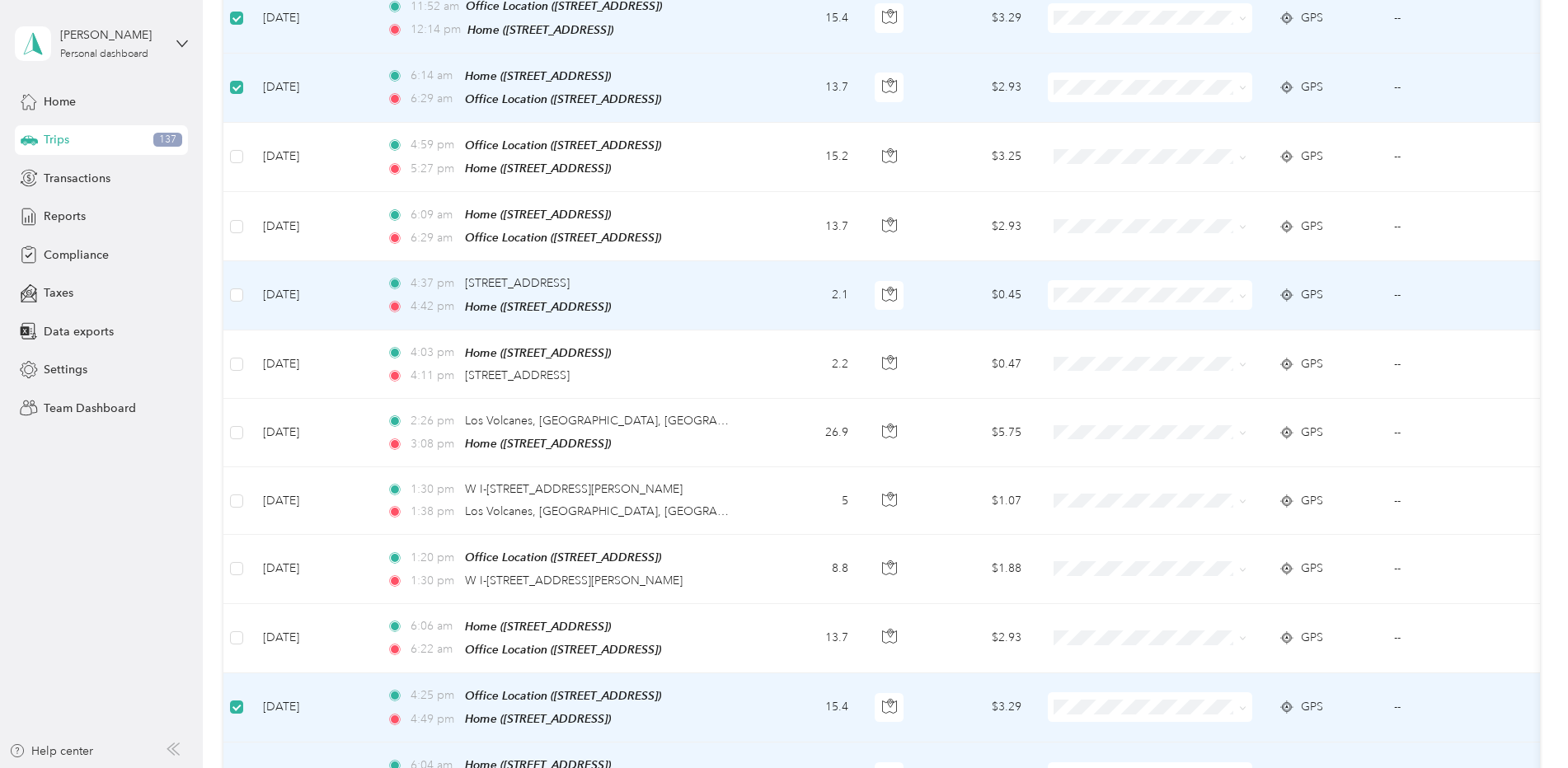
scroll to position [3872, 0]
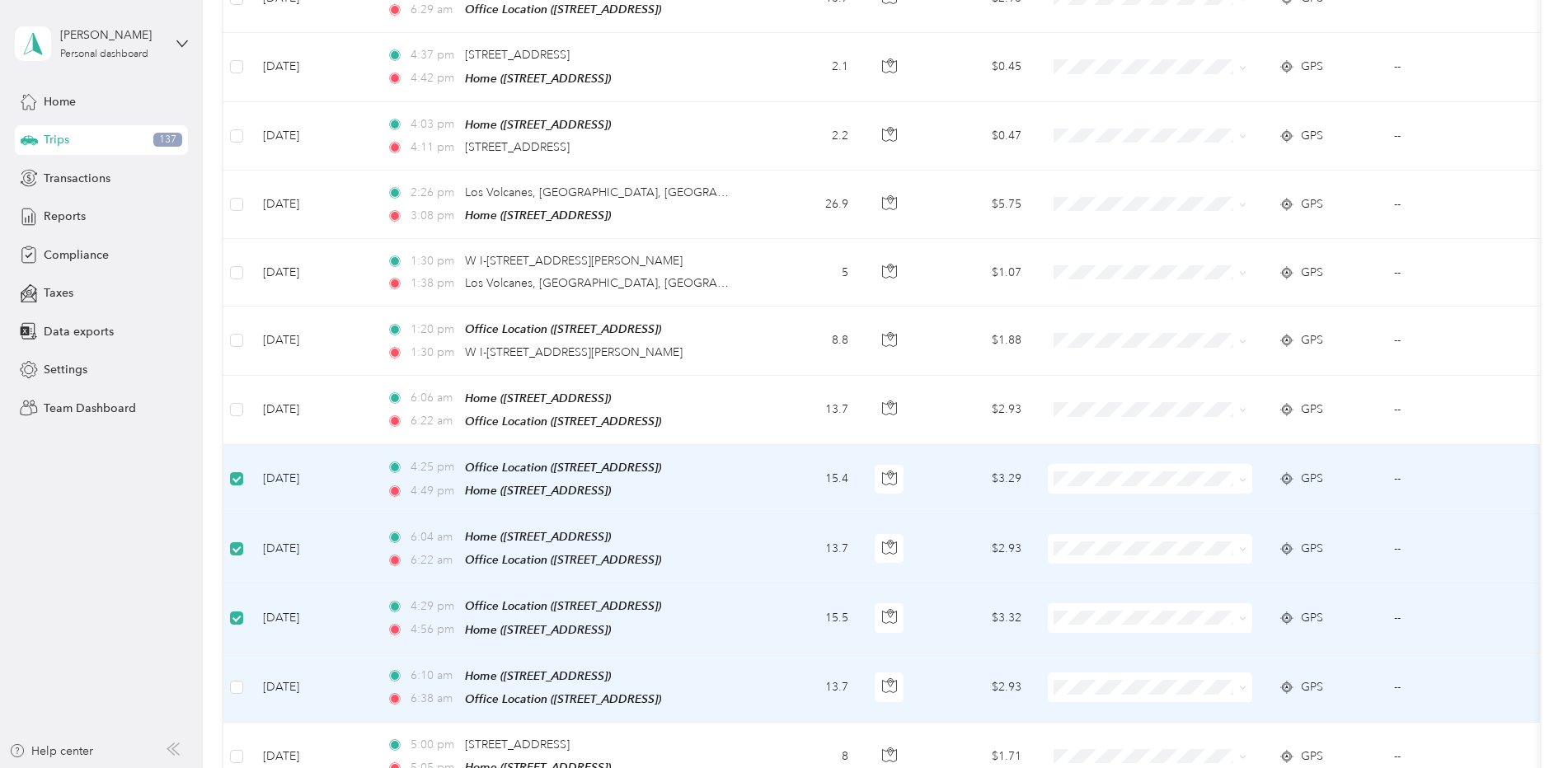
click at [245, 653] on td at bounding box center [236, 688] width 26 height 69
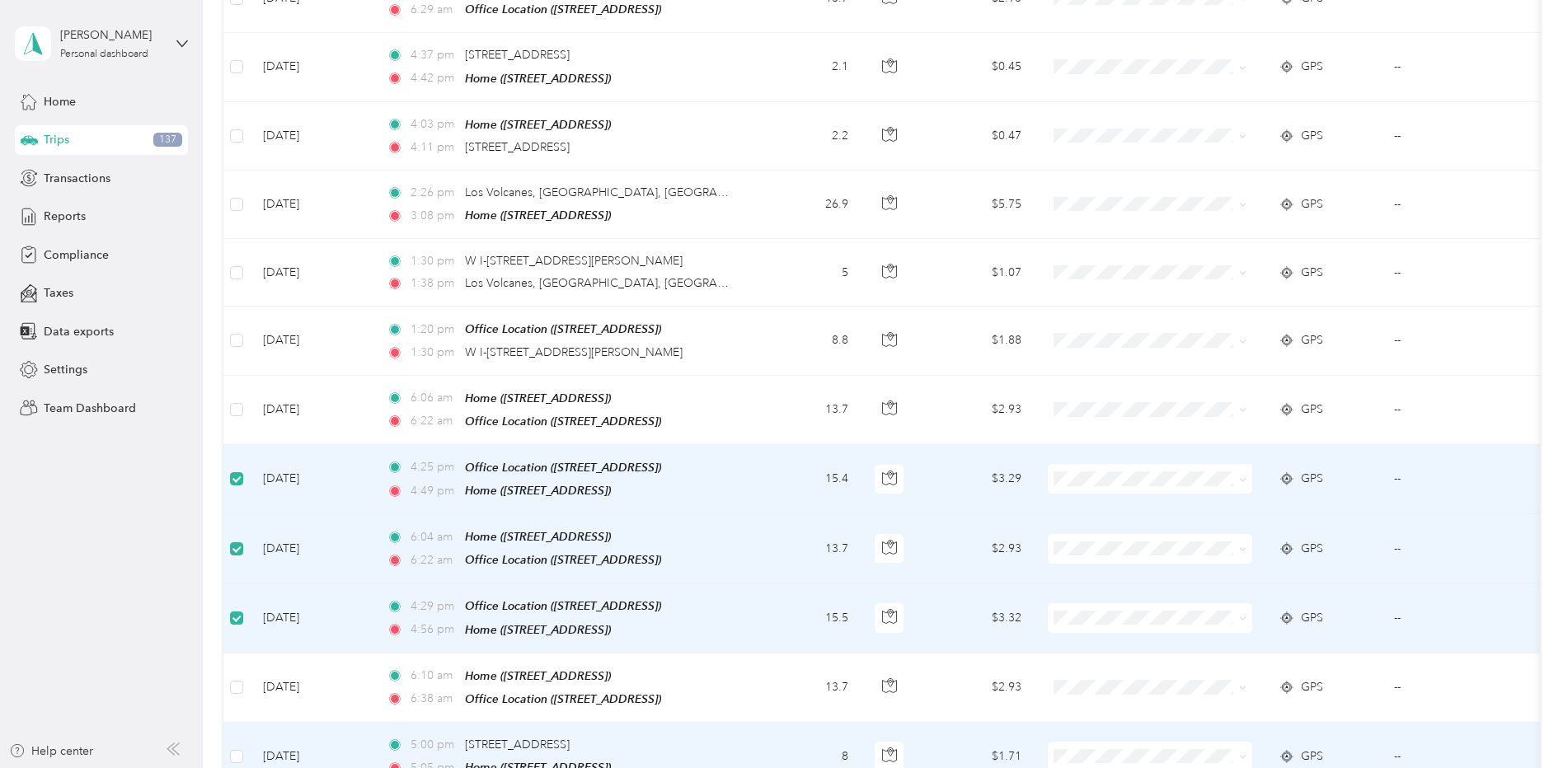
click at [238, 747] on label at bounding box center [236, 756] width 13 height 18
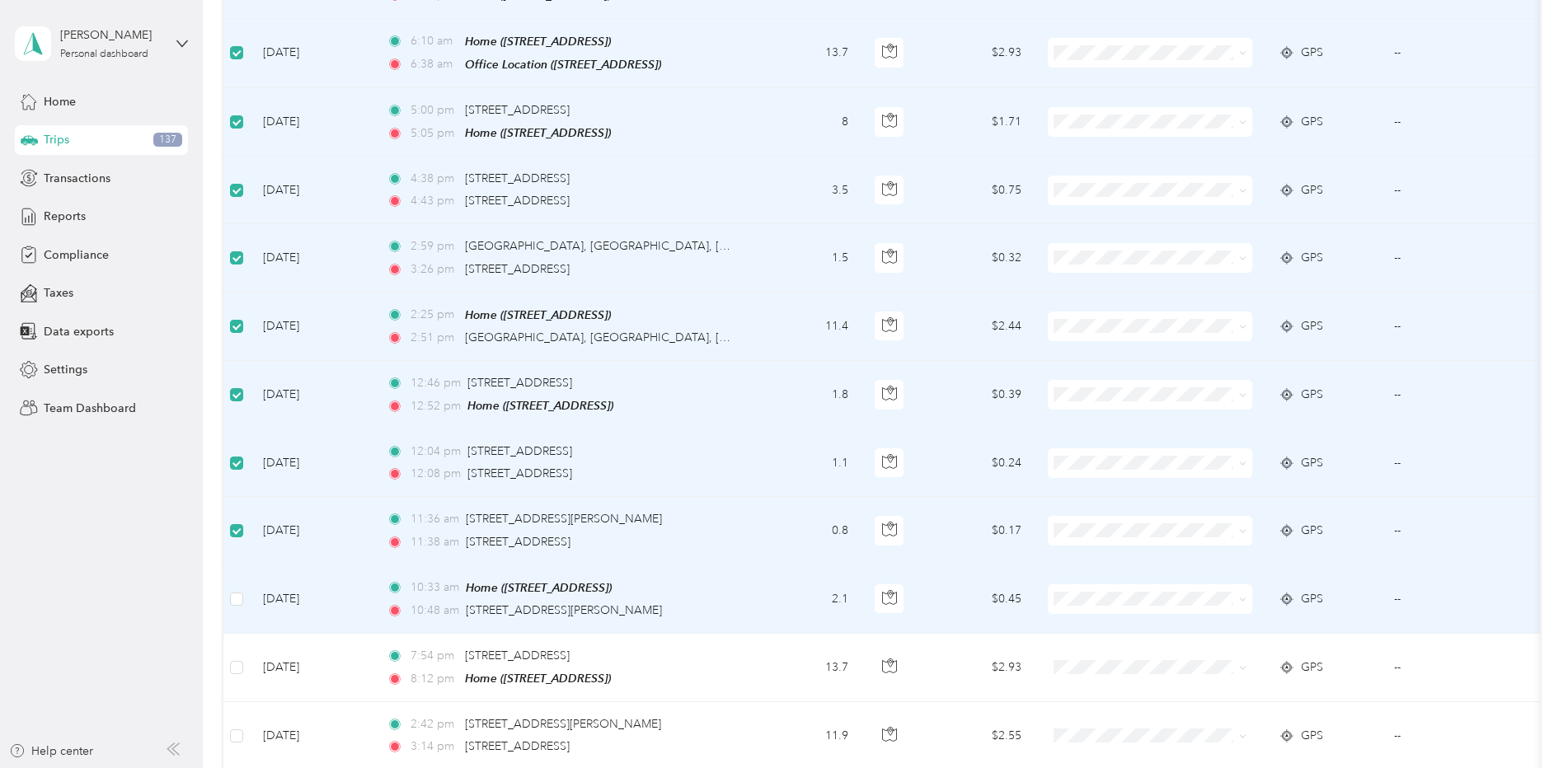
scroll to position [4531, 0]
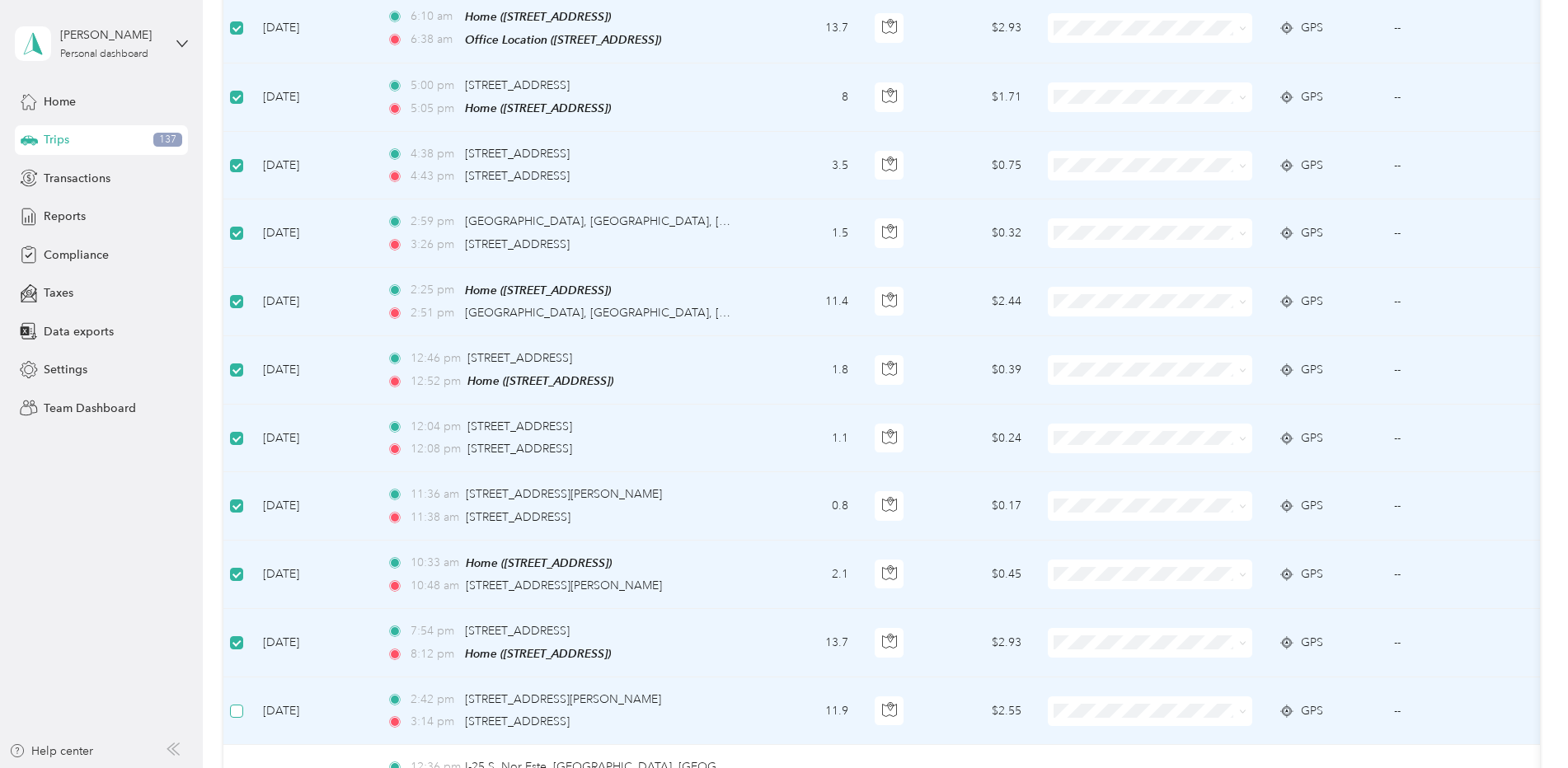
click at [241, 702] on label at bounding box center [236, 711] width 13 height 18
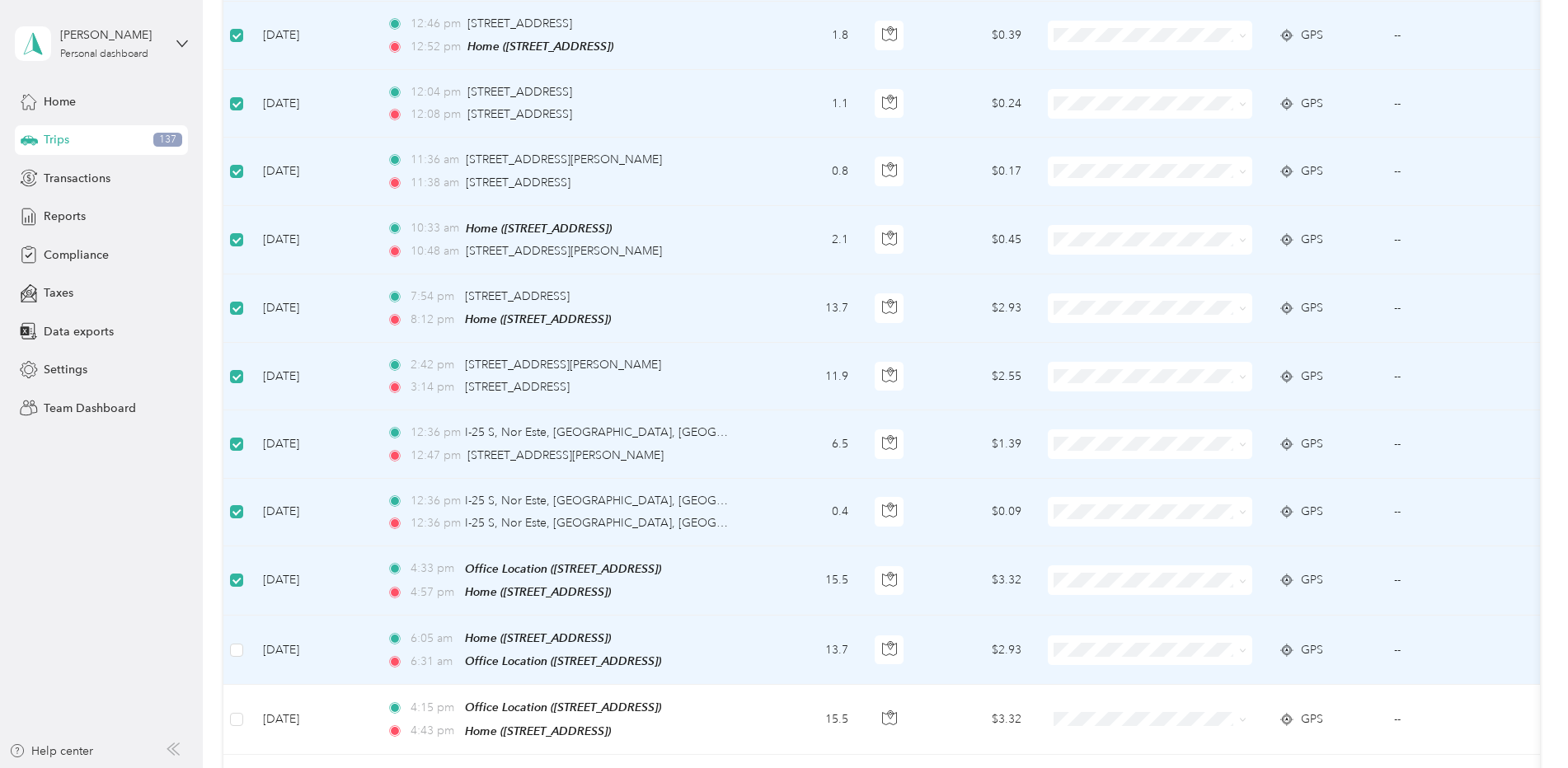
scroll to position [4943, 0]
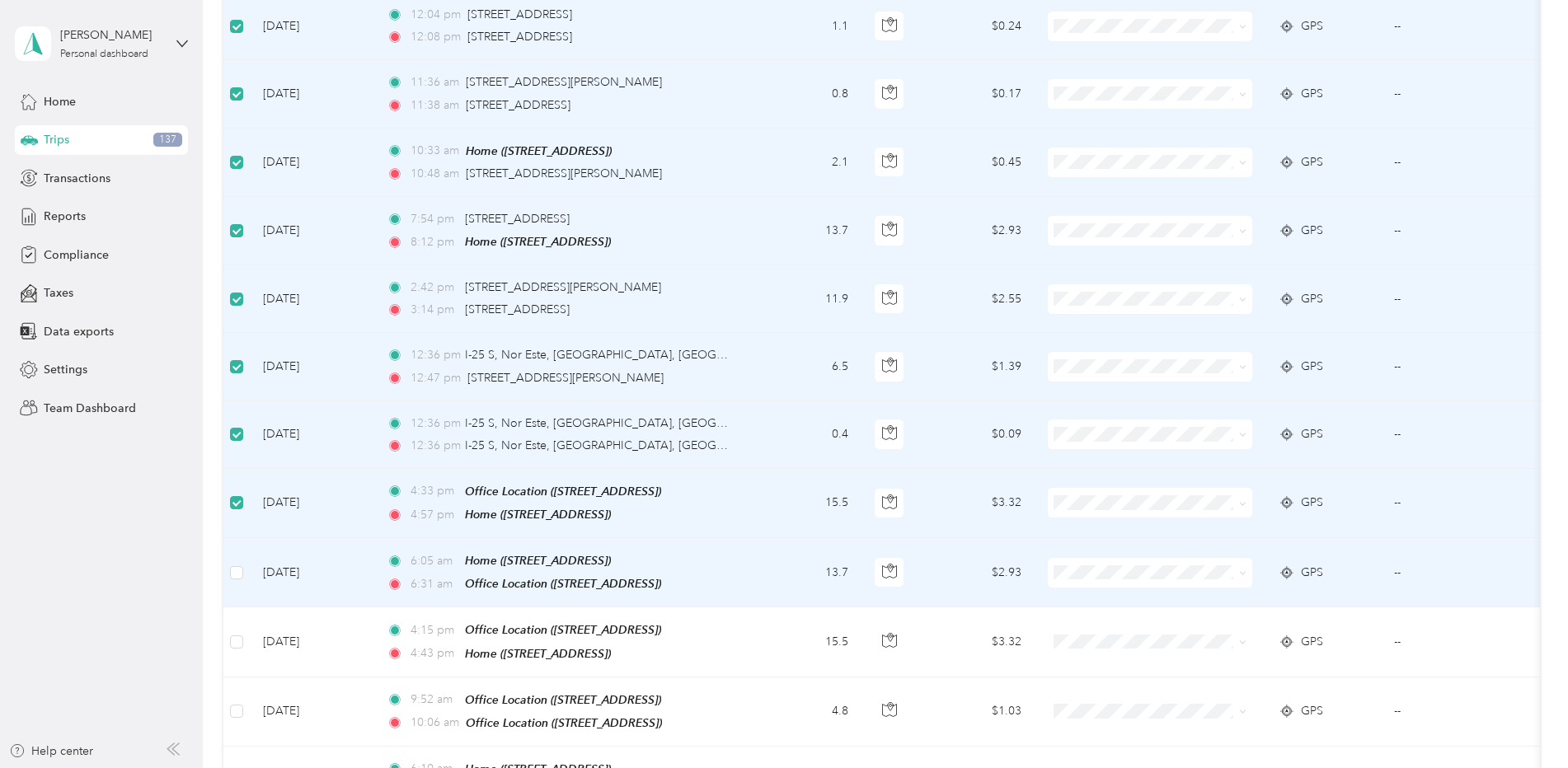
click at [228, 538] on td at bounding box center [236, 573] width 26 height 69
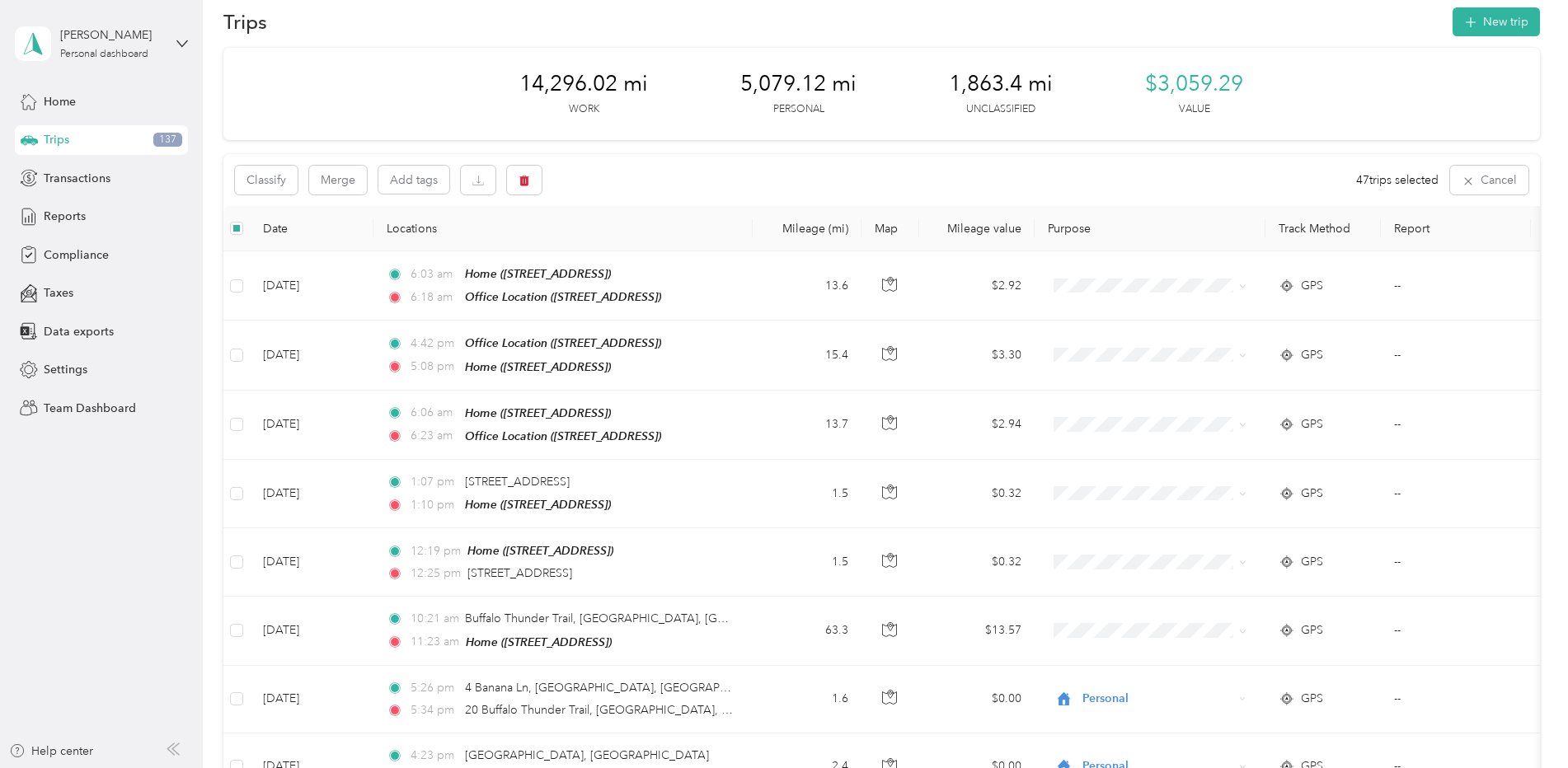
scroll to position [0, 0]
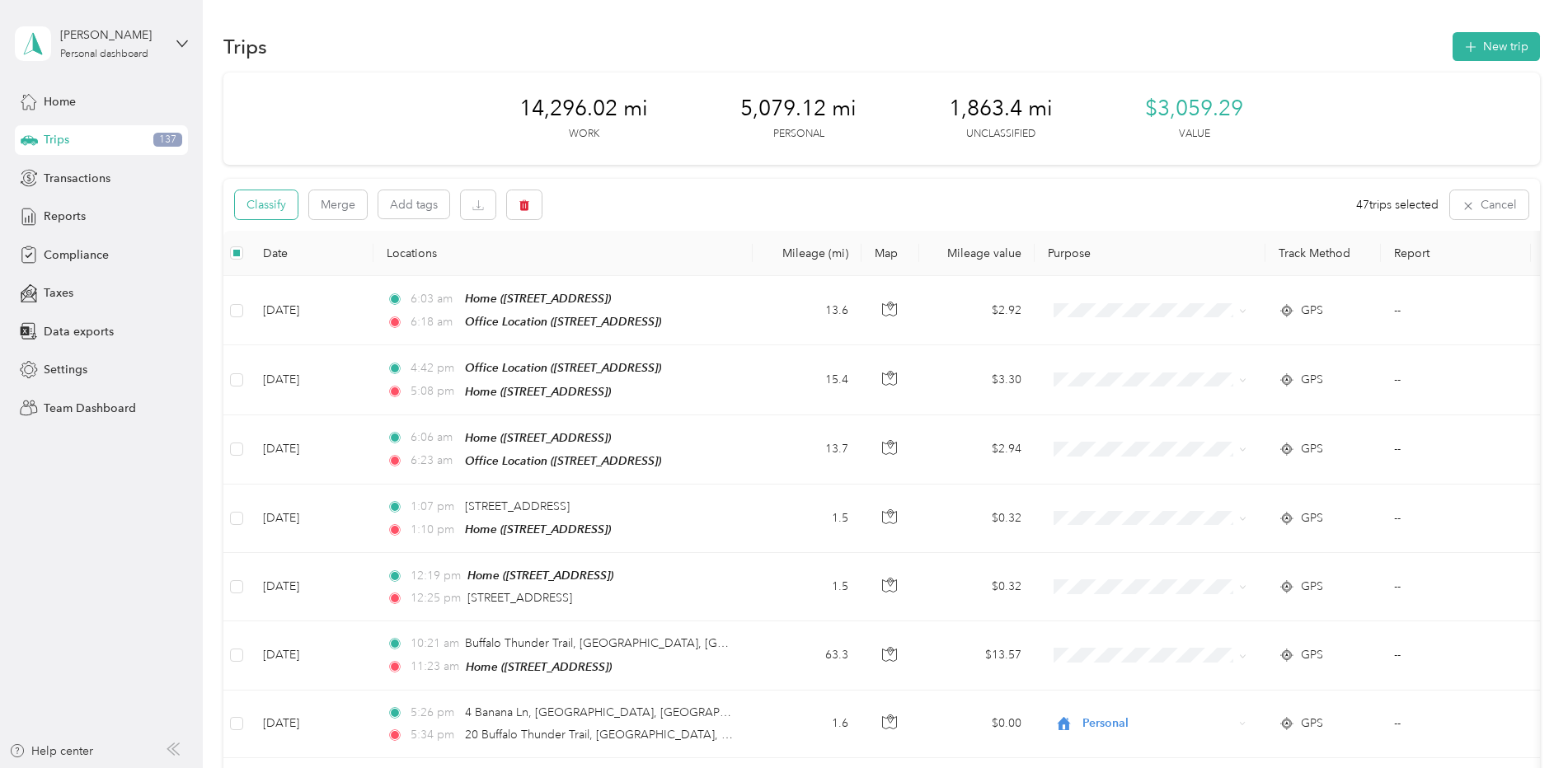
click at [281, 207] on button "Classify" at bounding box center [266, 205] width 63 height 29
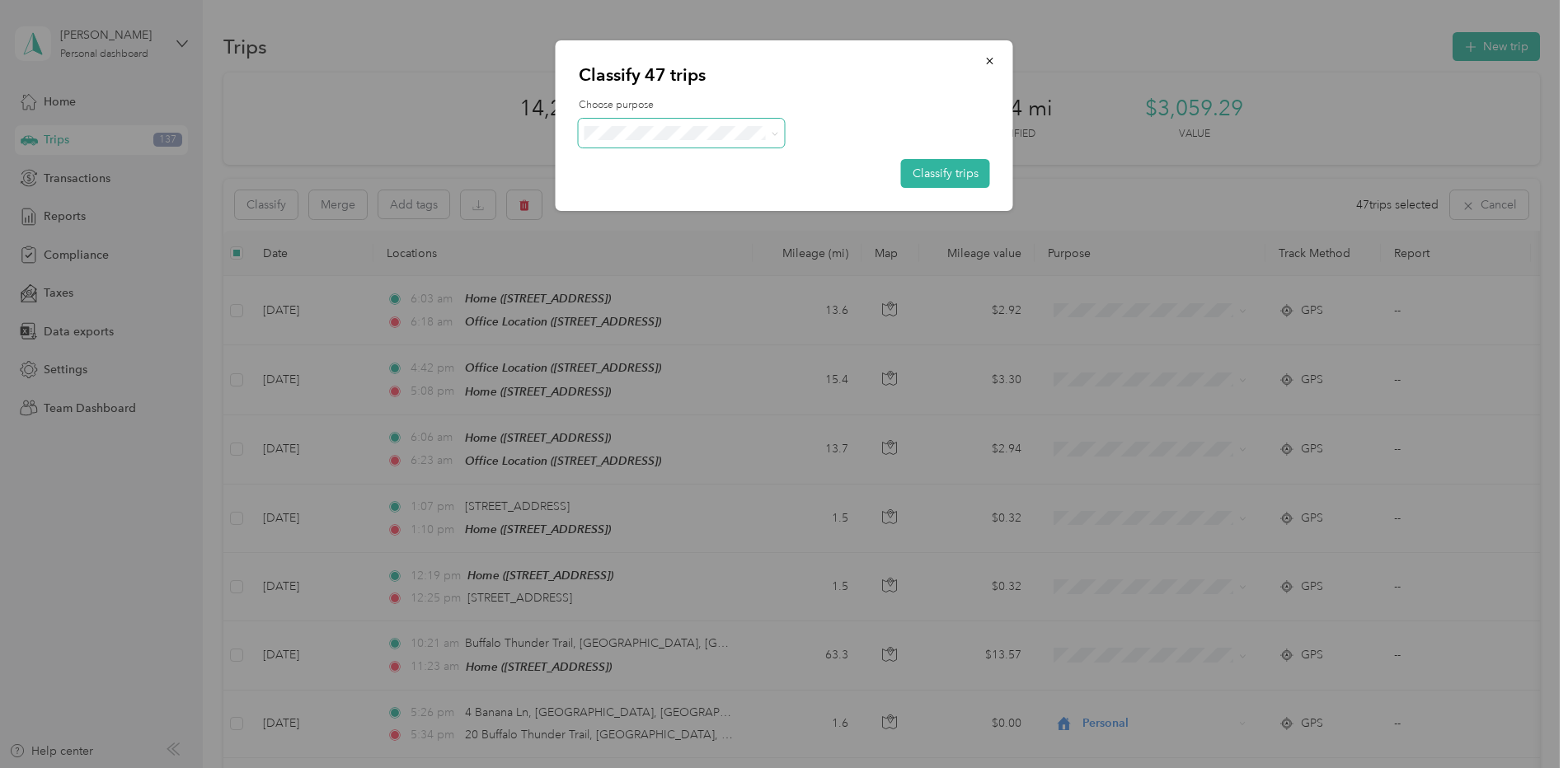
click at [765, 130] on span at bounding box center [772, 133] width 13 height 17
click at [772, 134] on icon at bounding box center [774, 134] width 7 height 7
click at [717, 201] on li "Personal" at bounding box center [682, 192] width 207 height 29
click at [712, 168] on li "Convergint Technologies" at bounding box center [682, 164] width 207 height 29
click at [965, 176] on button "Classify trips" at bounding box center [946, 173] width 89 height 29
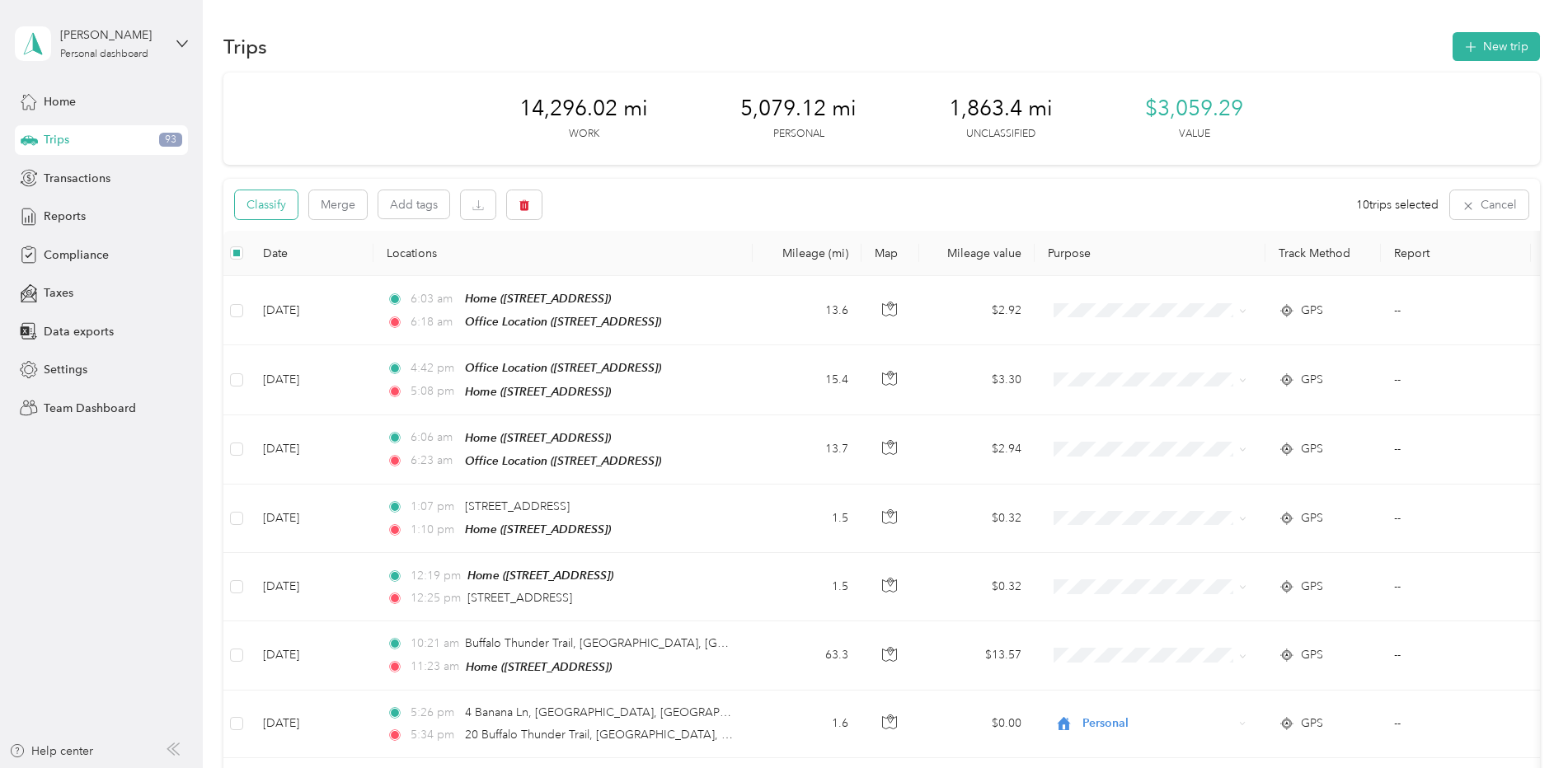
click at [273, 200] on button "Classify" at bounding box center [266, 205] width 63 height 29
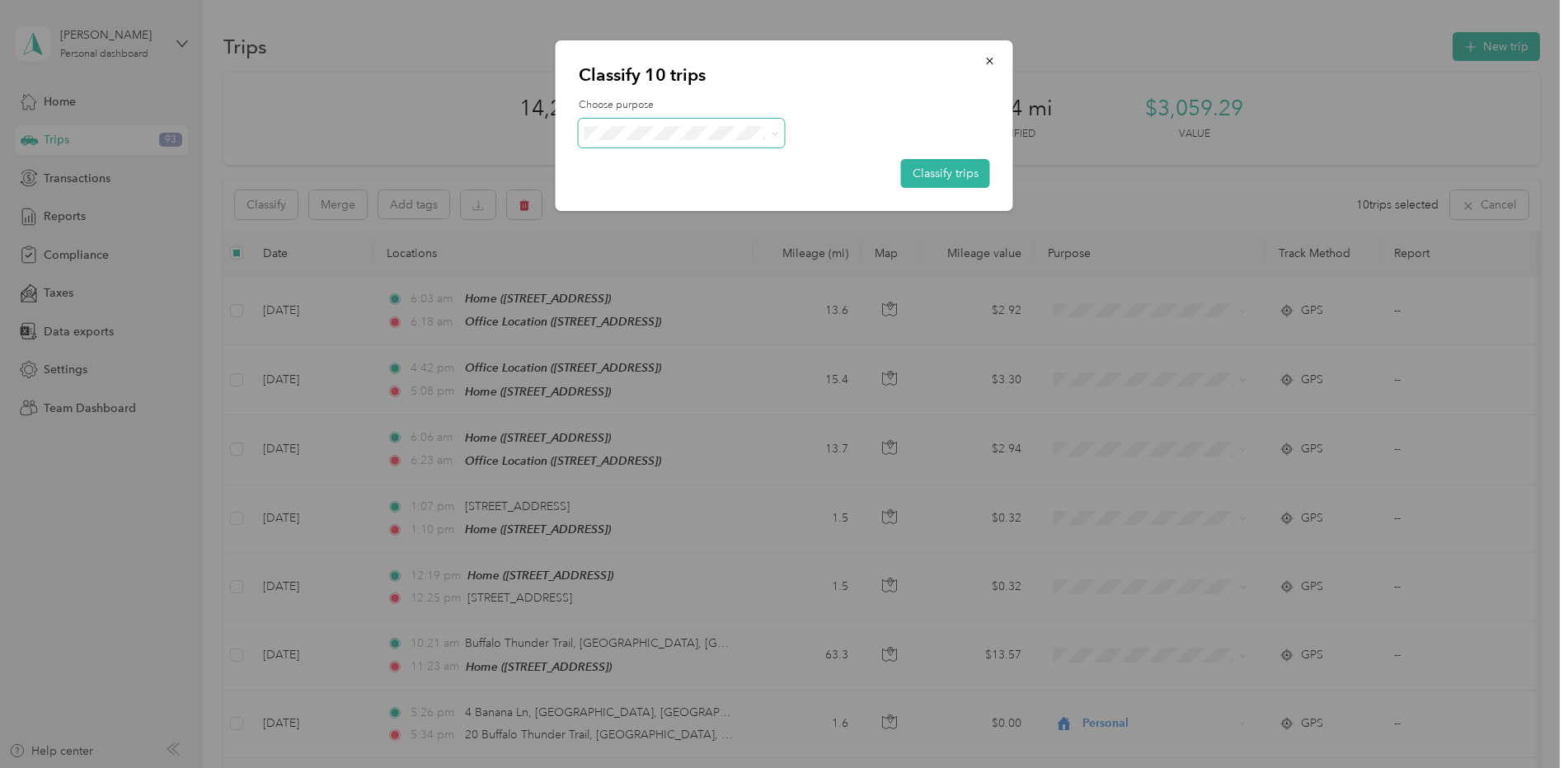
click at [777, 134] on icon at bounding box center [774, 134] width 7 height 7
click at [702, 197] on li "Personal" at bounding box center [682, 192] width 207 height 29
click at [955, 171] on button "Classify trips" at bounding box center [946, 173] width 89 height 29
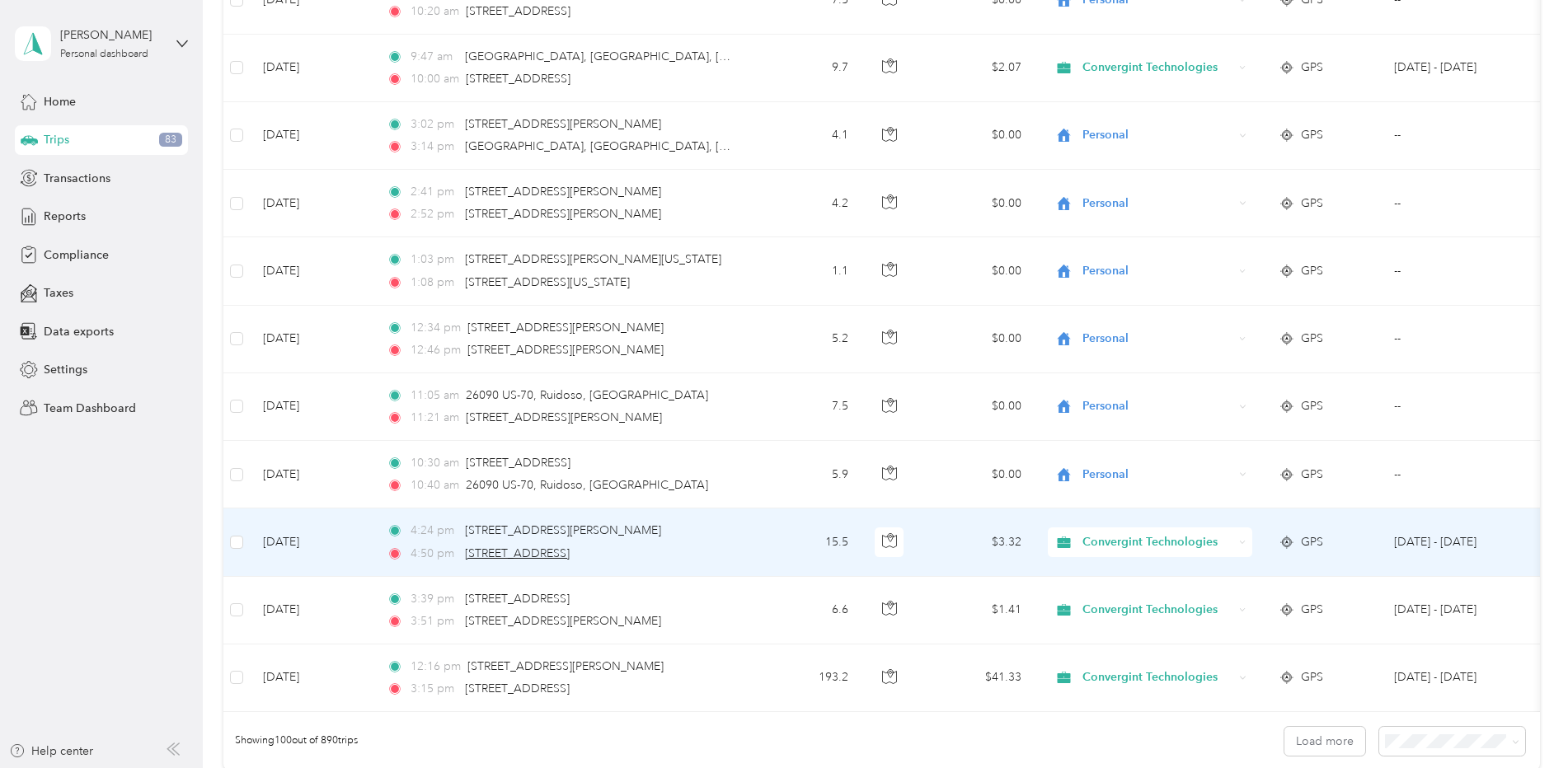
scroll to position [6587, 0]
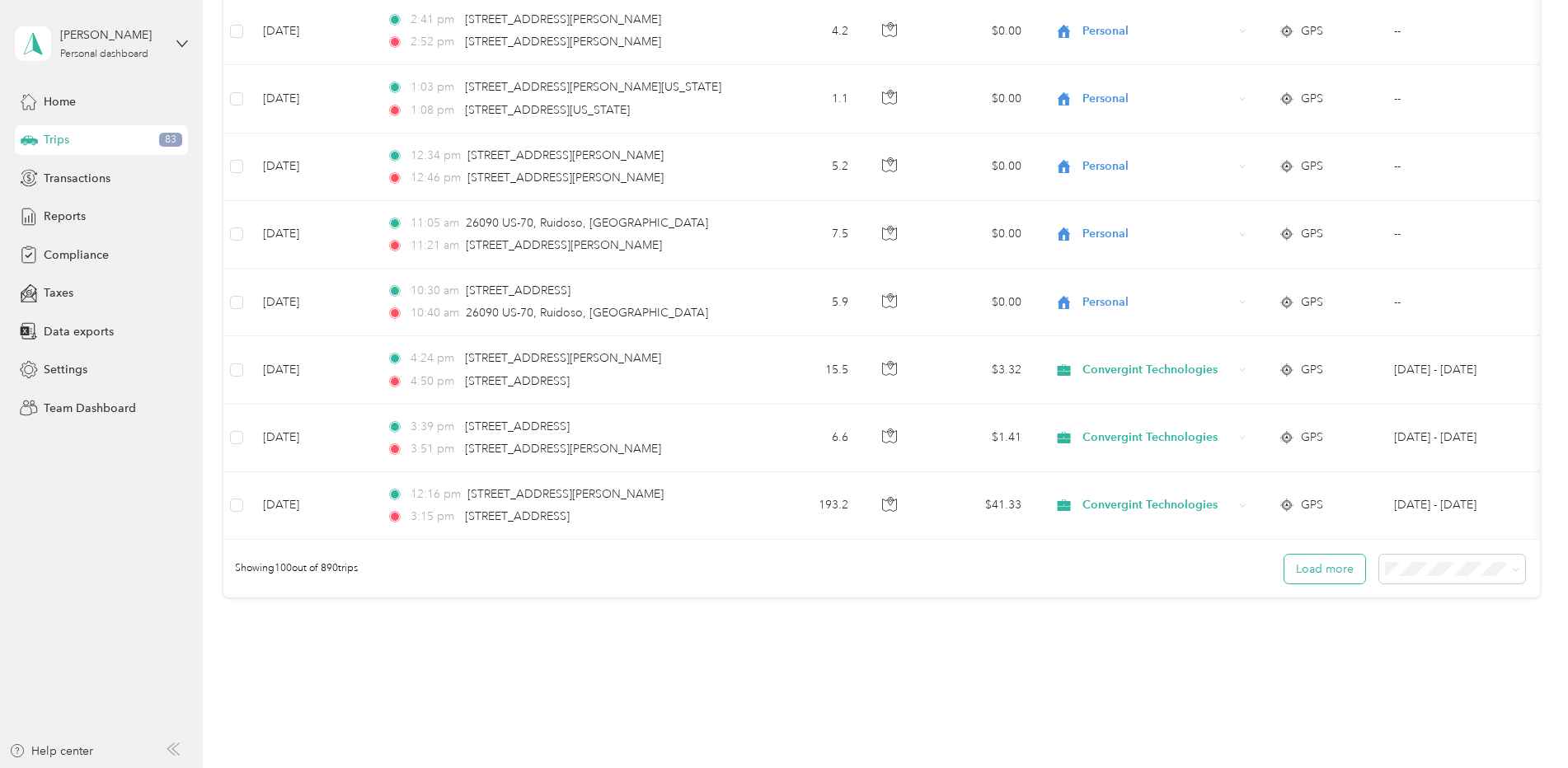
click at [1338, 555] on button "Load more" at bounding box center [1325, 569] width 81 height 29
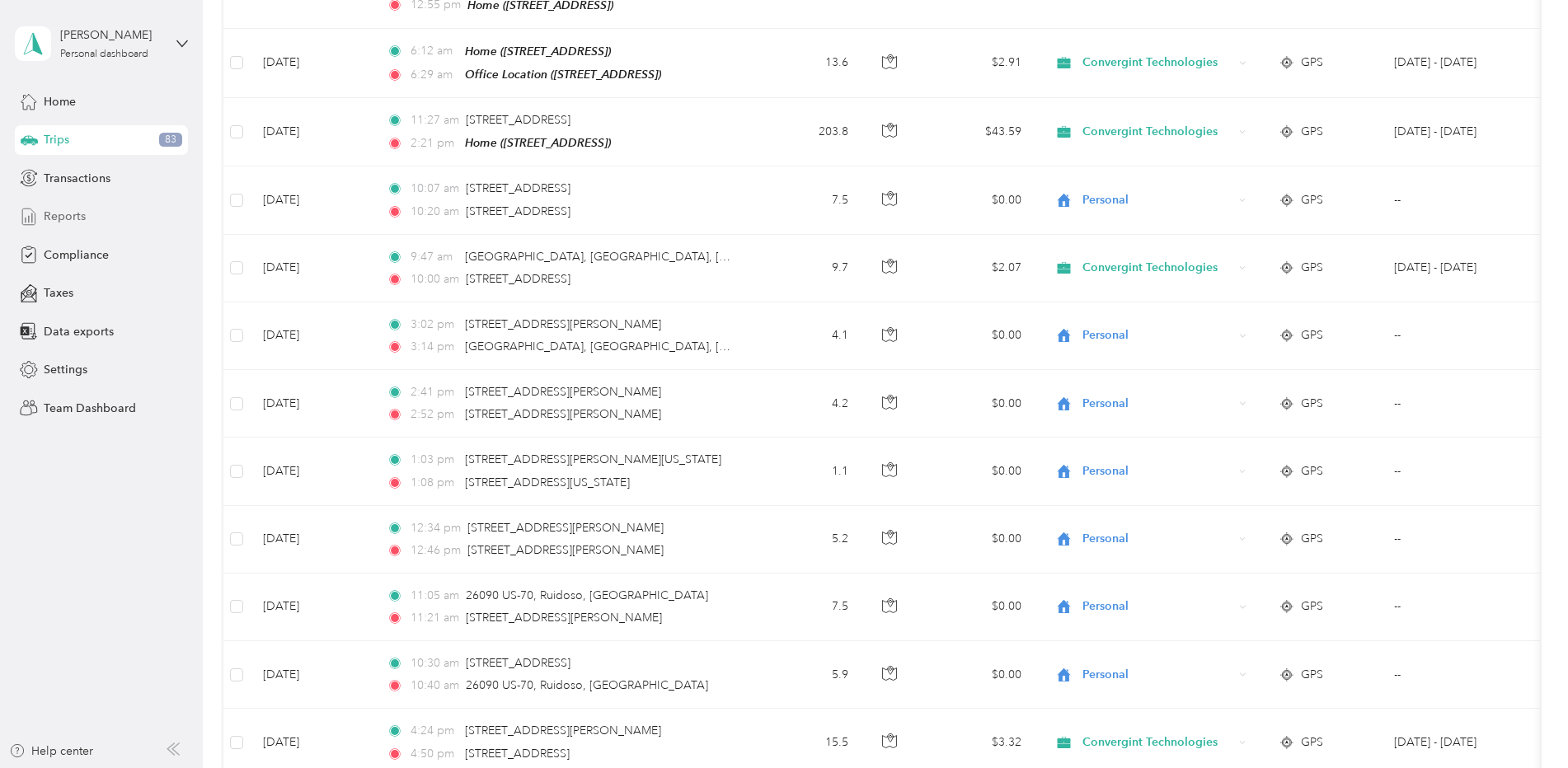
scroll to position [6175, 0]
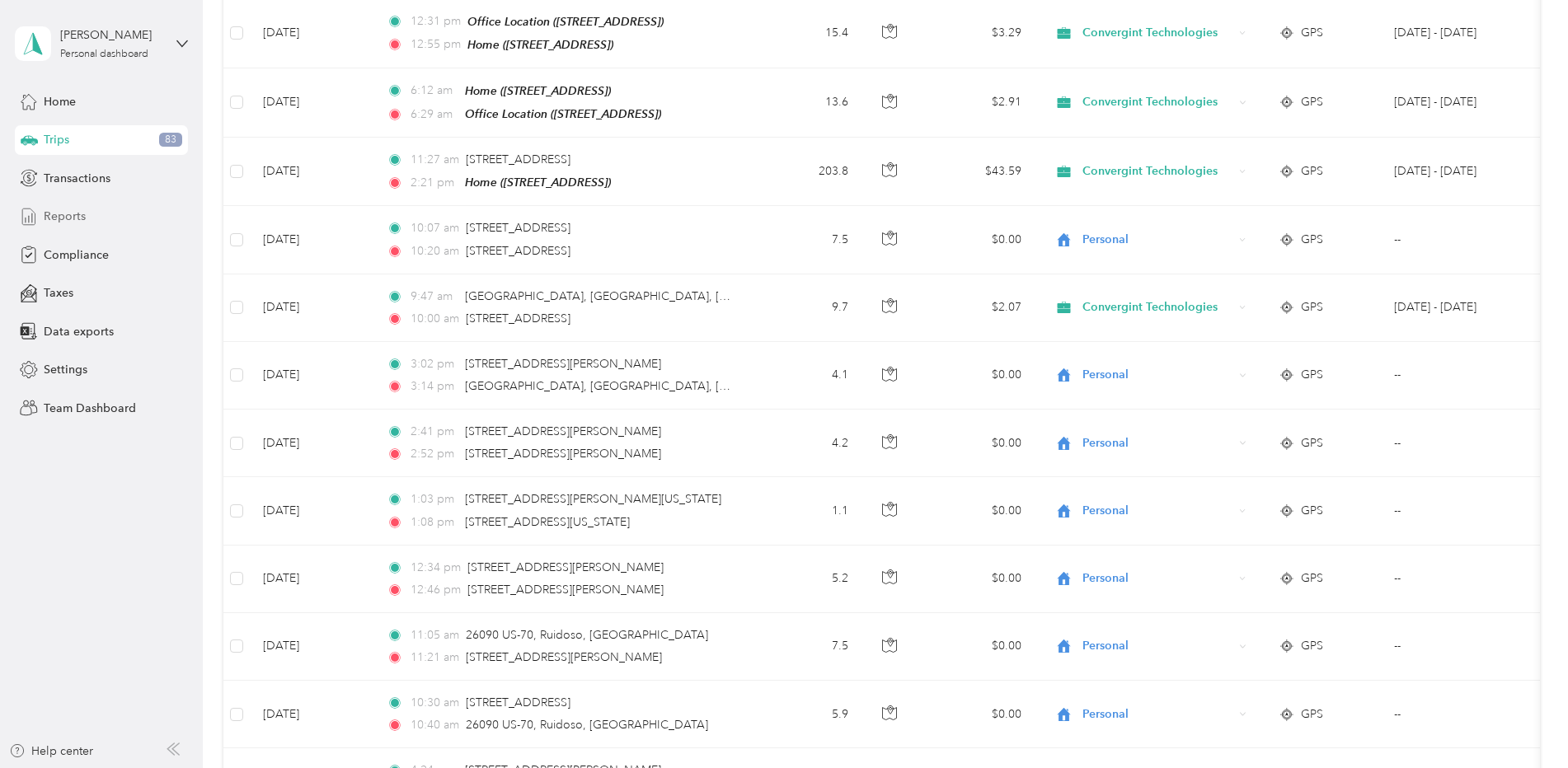
click at [59, 214] on span "Reports" at bounding box center [64, 216] width 42 height 17
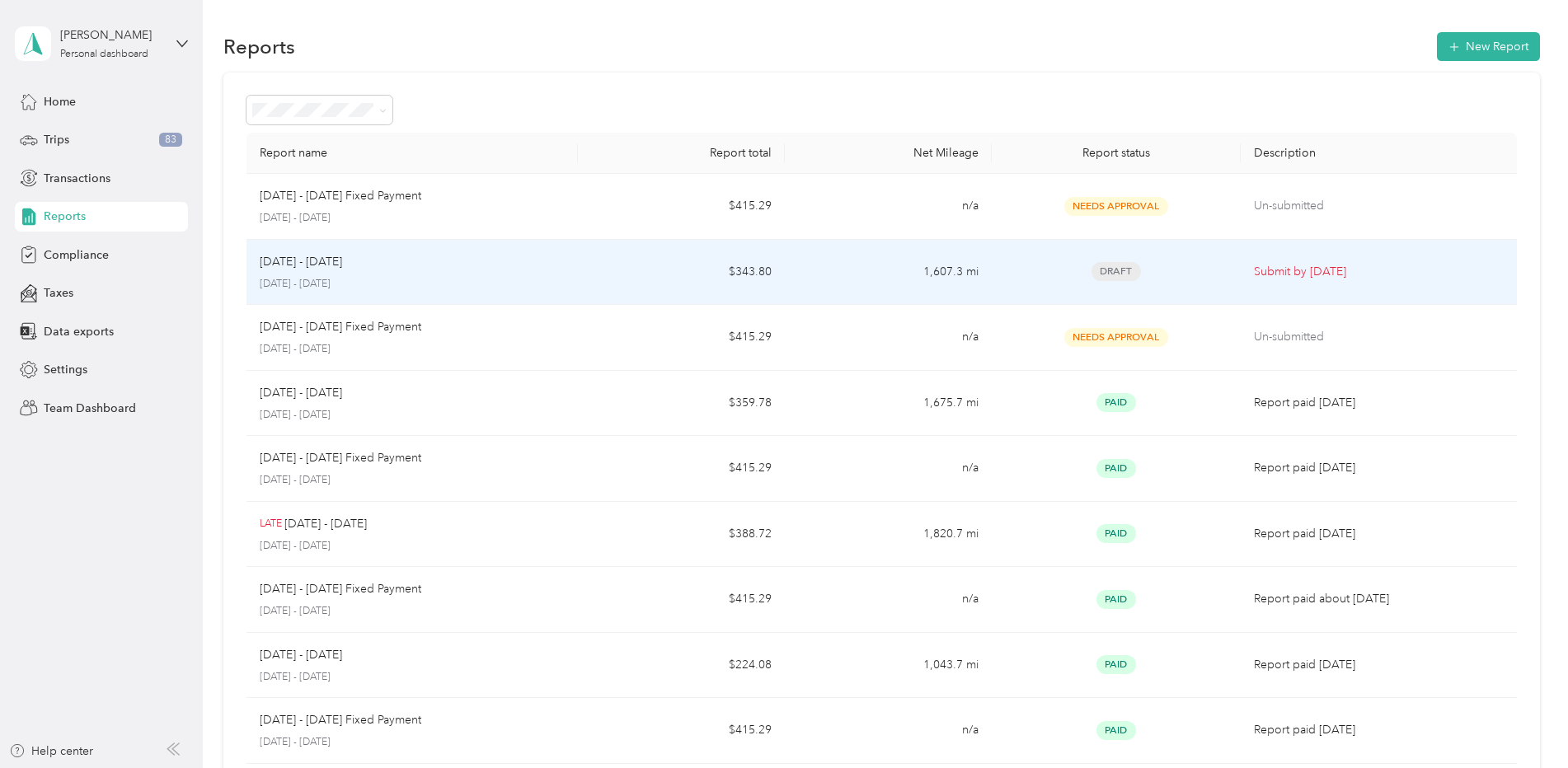
click at [324, 273] on div "Aug 1 - 31, 2025 August 1 - 31, 2025" at bounding box center [411, 272] width 305 height 39
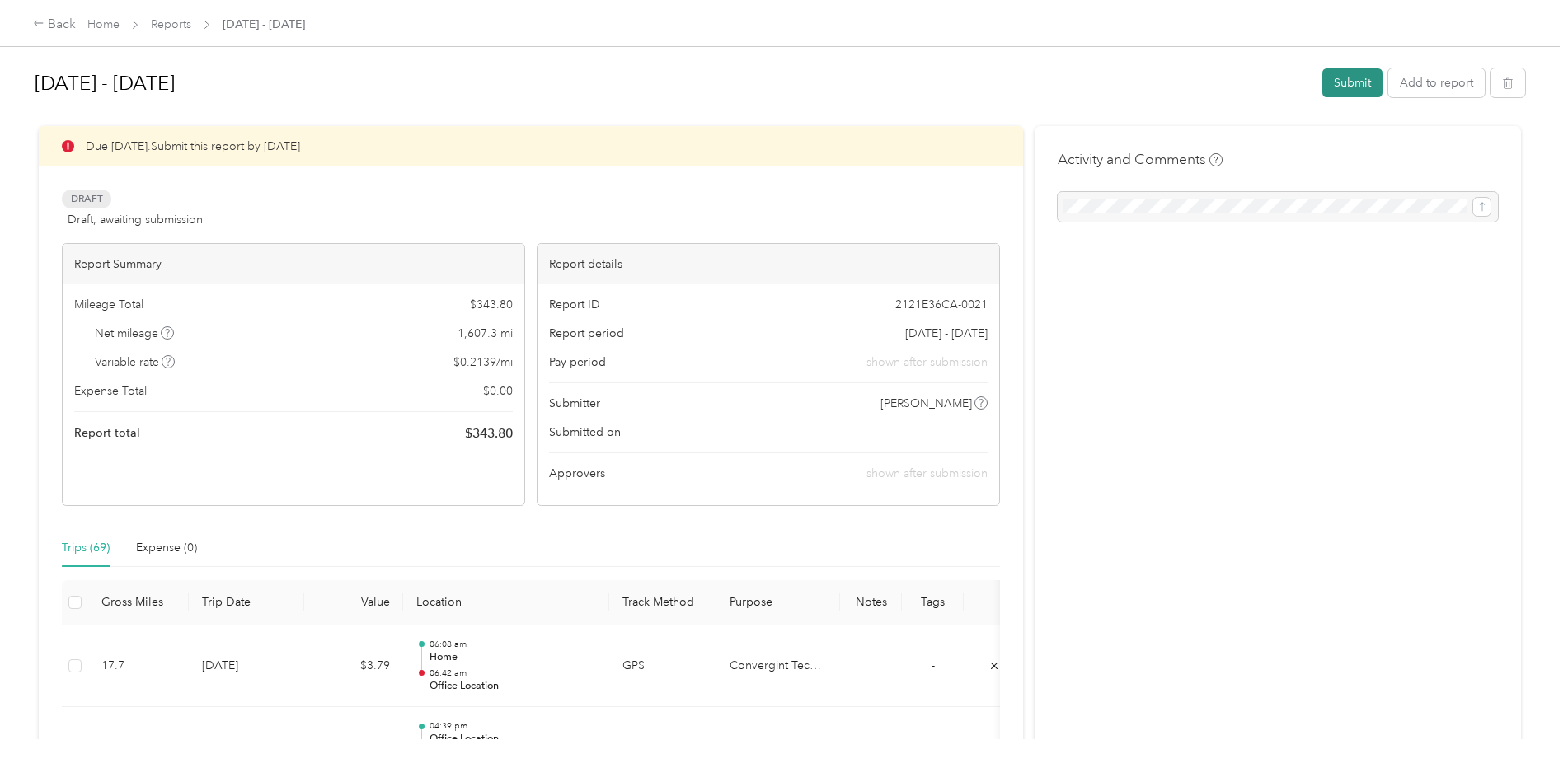
click at [1346, 79] on button "Submit" at bounding box center [1352, 83] width 60 height 29
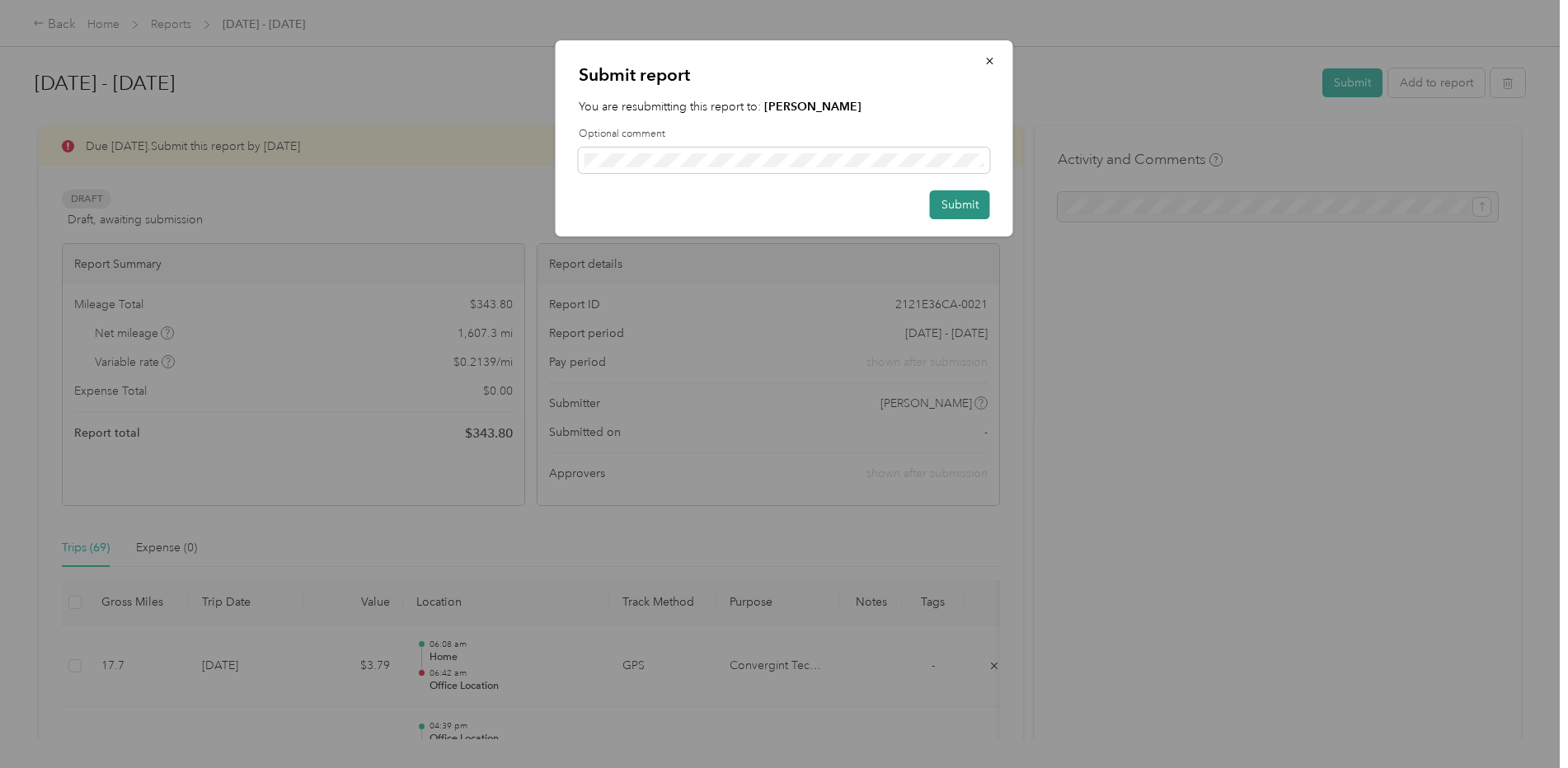
click at [955, 203] on button "Submit" at bounding box center [960, 205] width 60 height 29
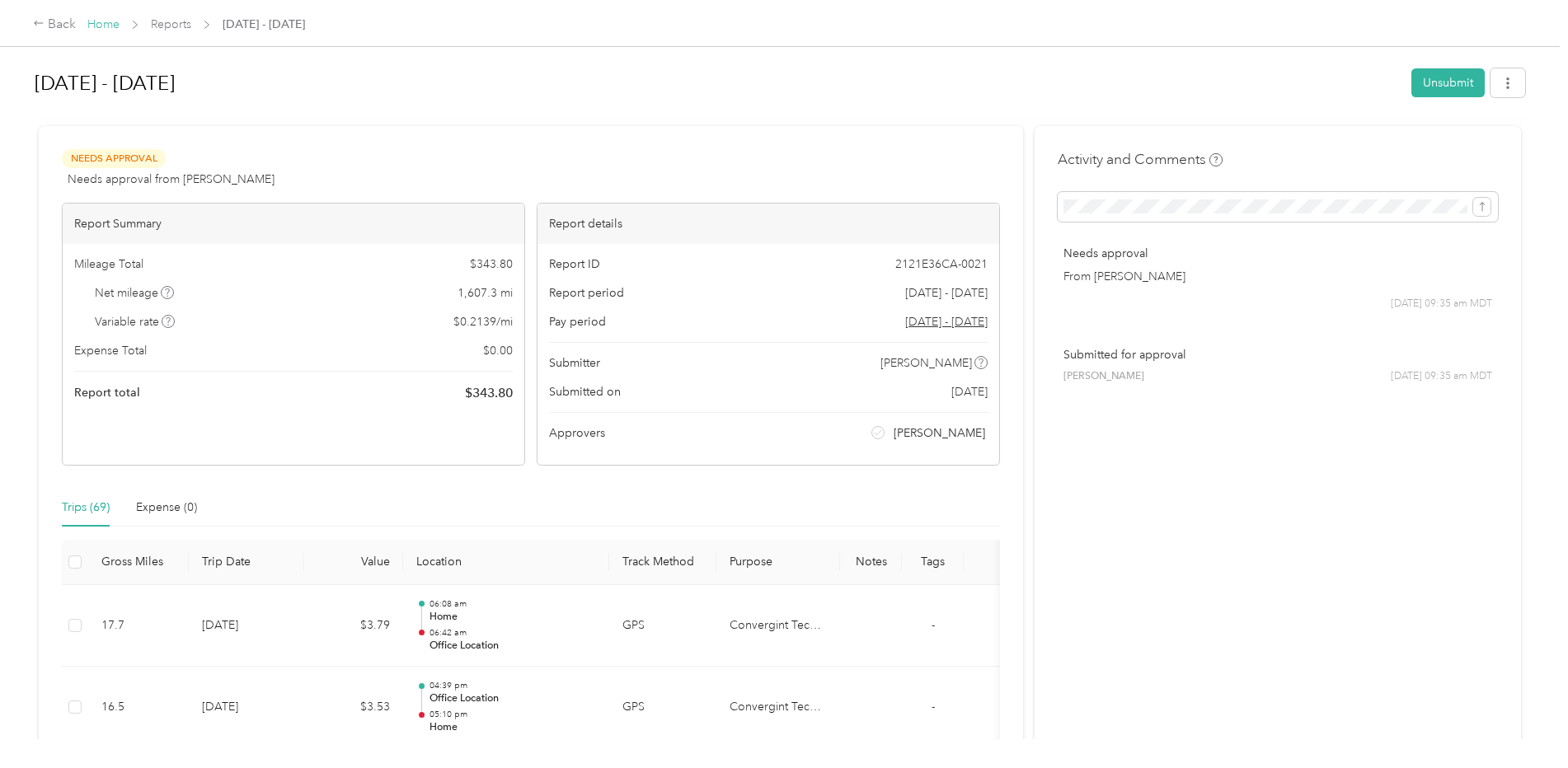
click at [96, 22] on link "Home" at bounding box center [103, 24] width 32 height 14
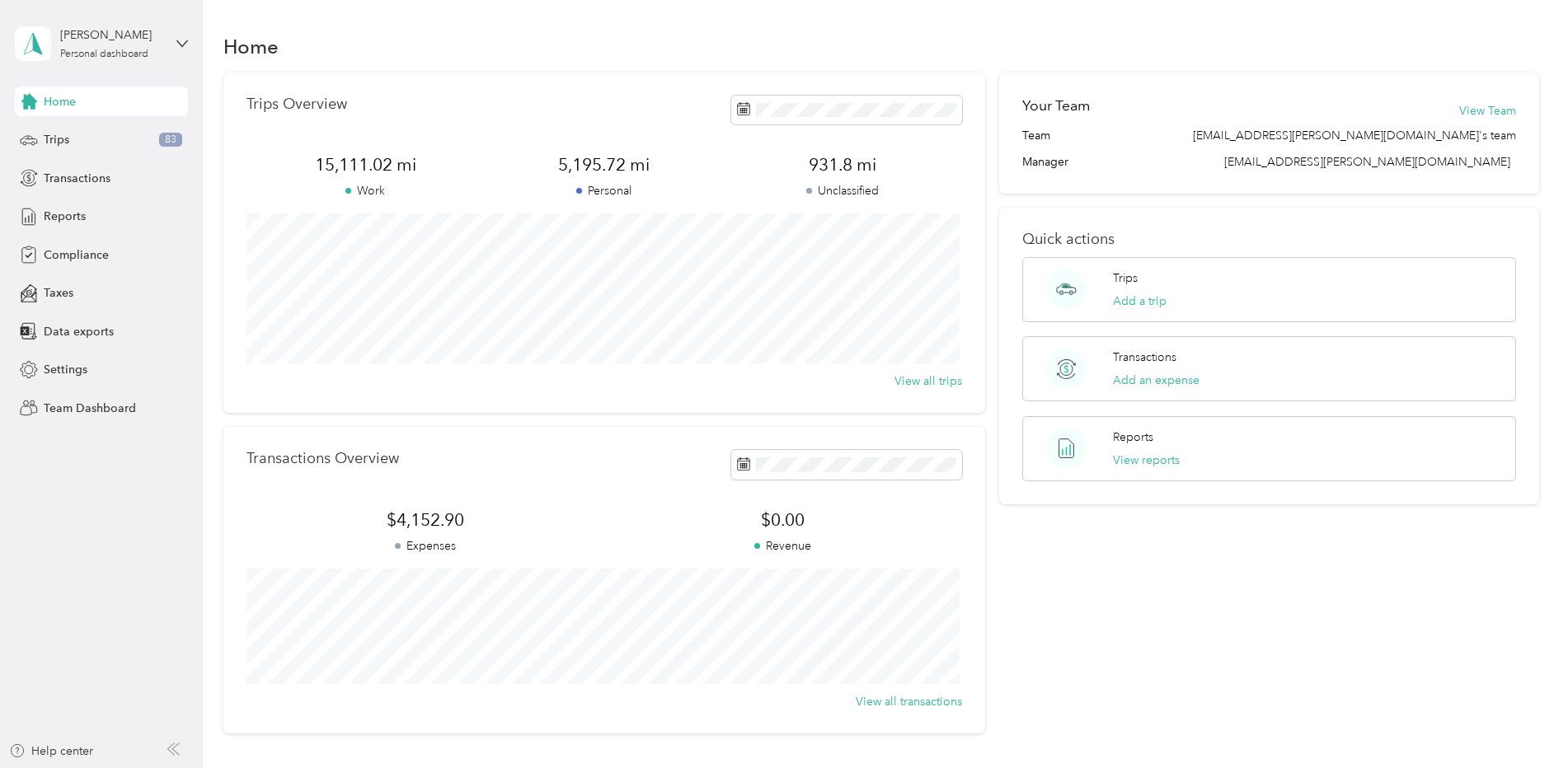
click at [173, 39] on div "Garrett Gaines Personal dashboard" at bounding box center [102, 44] width 173 height 58
click at [117, 145] on div "Team dashboard Personal dashboard Log out" at bounding box center [235, 167] width 417 height 104
click at [112, 53] on div "Personal dashboard" at bounding box center [104, 55] width 88 height 10
click at [83, 135] on div "Team dashboard" at bounding box center [74, 135] width 88 height 17
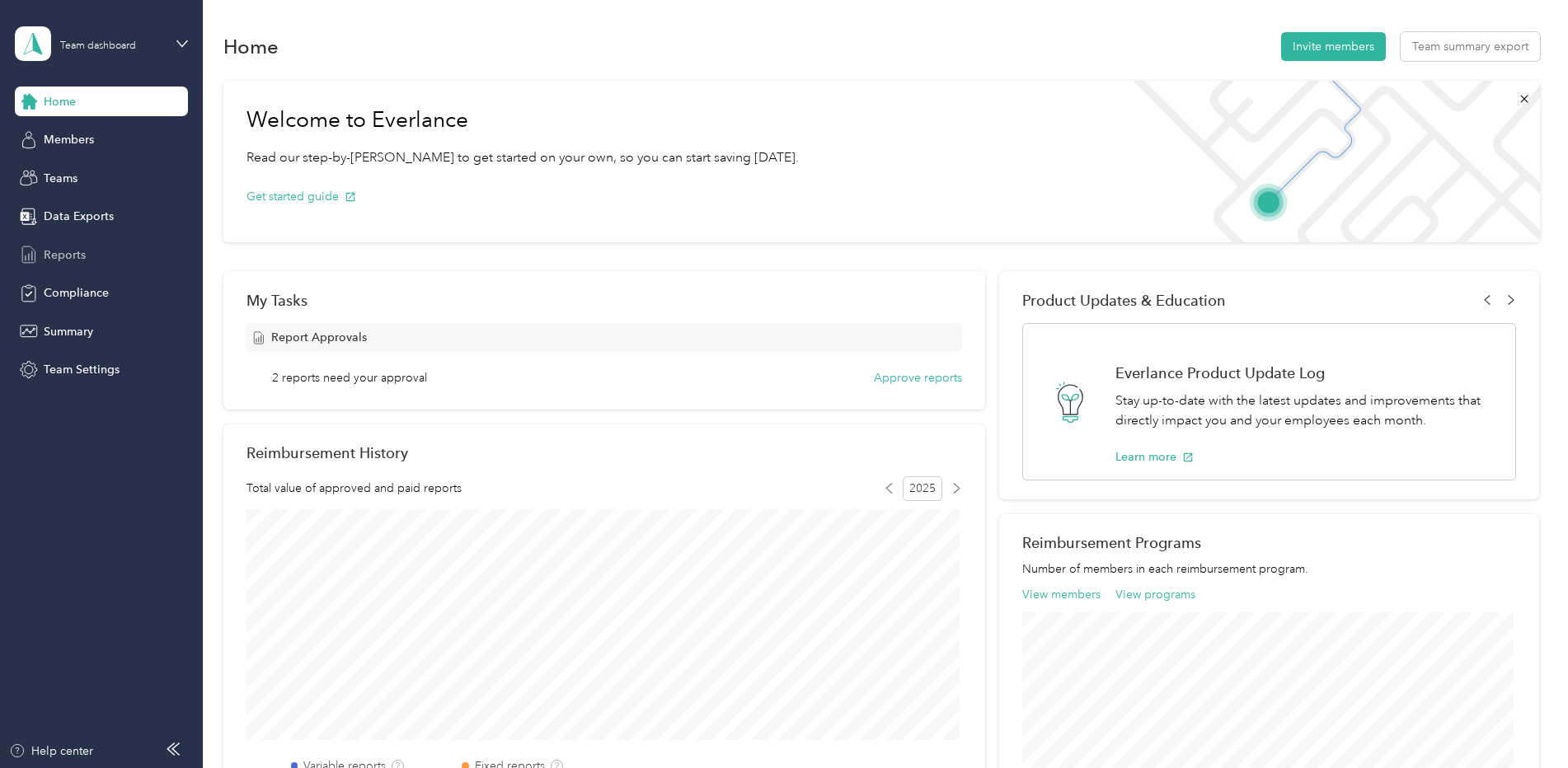
click at [61, 250] on span "Reports" at bounding box center [64, 254] width 42 height 17
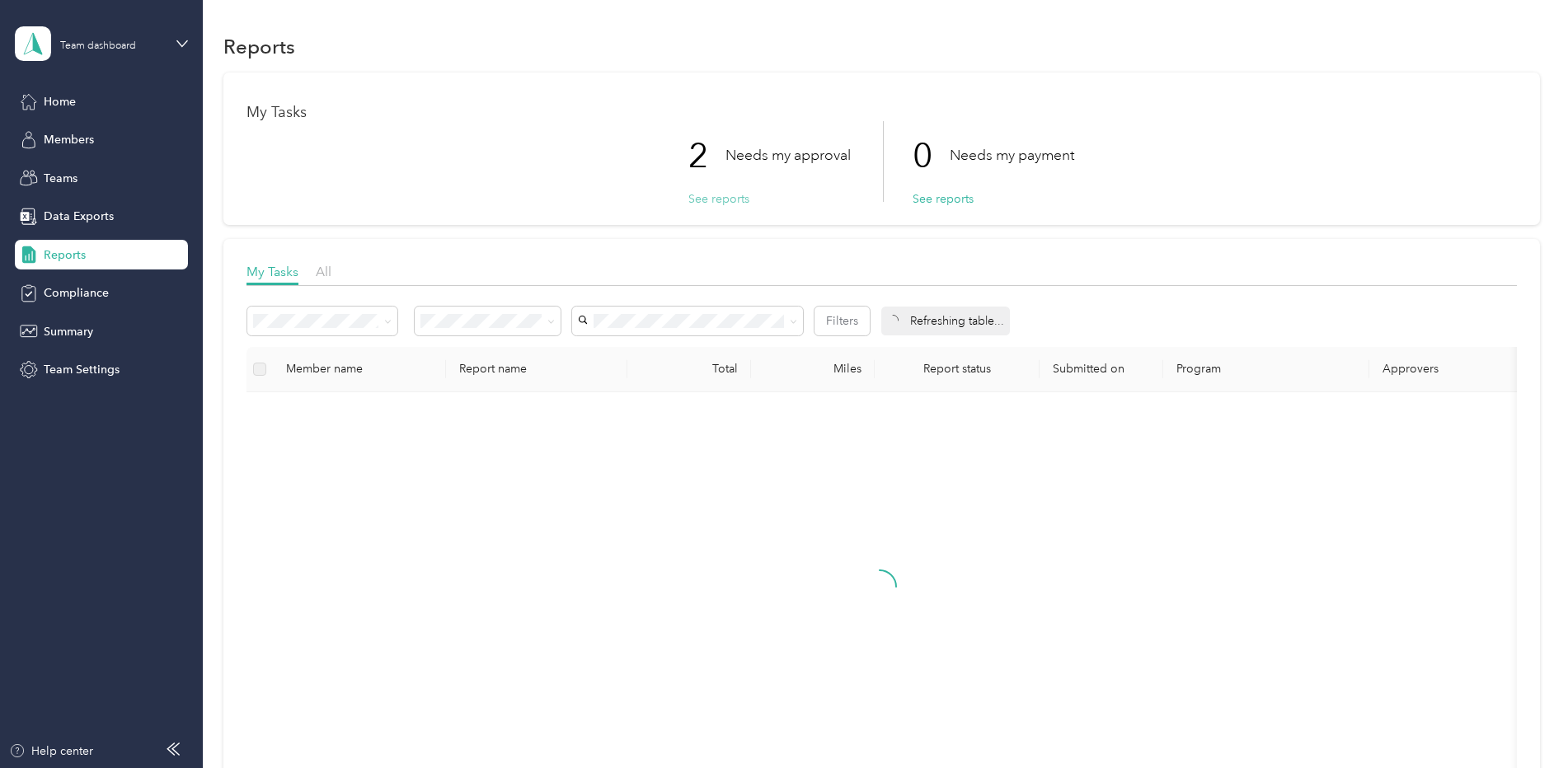
click at [704, 201] on button "See reports" at bounding box center [719, 199] width 61 height 17
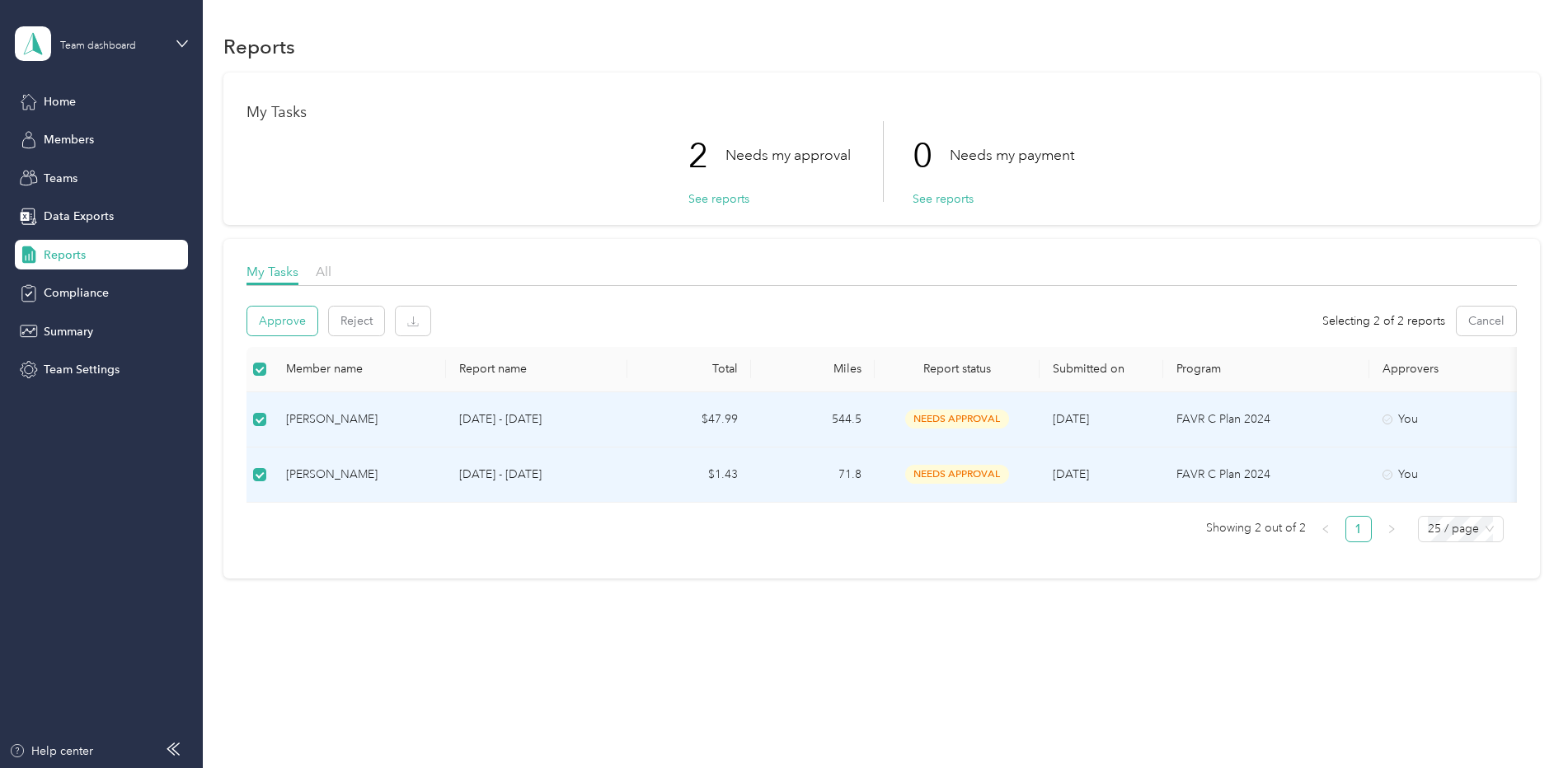
click at [283, 320] on button "Approve" at bounding box center [282, 320] width 70 height 29
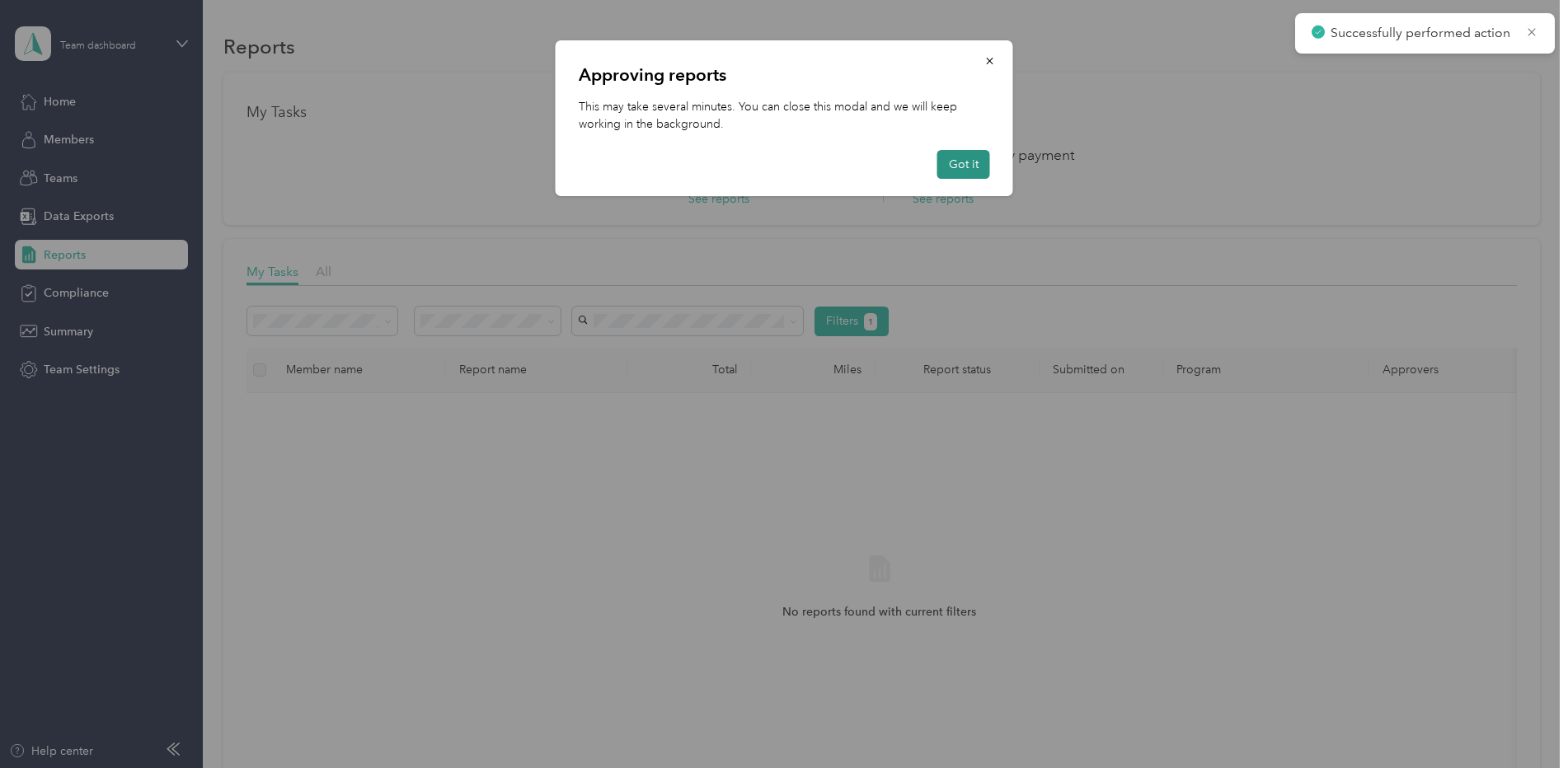
click at [962, 169] on button "Got it" at bounding box center [964, 164] width 53 height 29
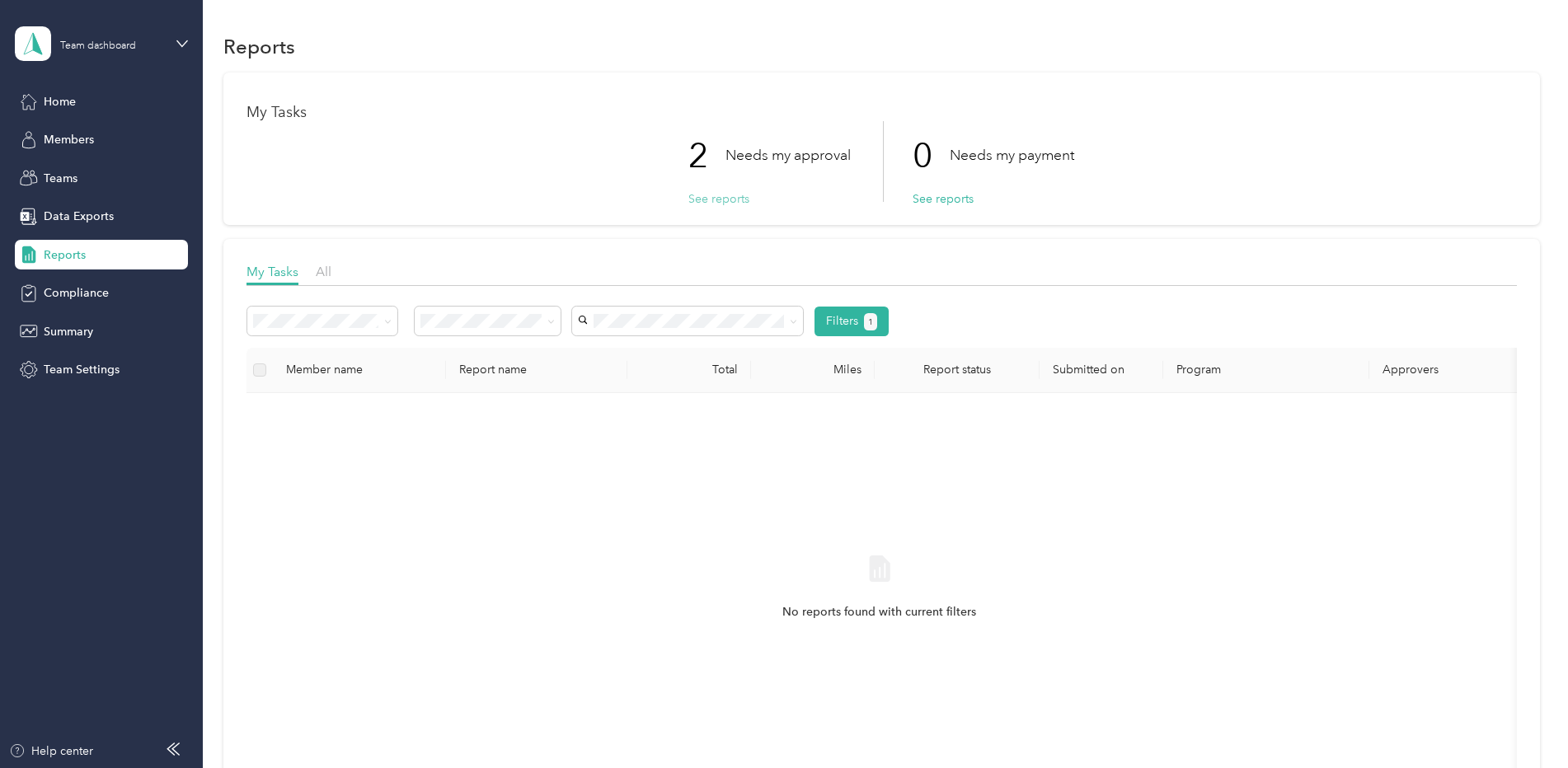
click at [712, 196] on button "See reports" at bounding box center [719, 199] width 61 height 17
click at [709, 203] on button "See reports" at bounding box center [719, 199] width 61 height 17
click at [705, 198] on button "See reports" at bounding box center [719, 199] width 61 height 17
click at [321, 270] on span "All" at bounding box center [323, 271] width 16 height 16
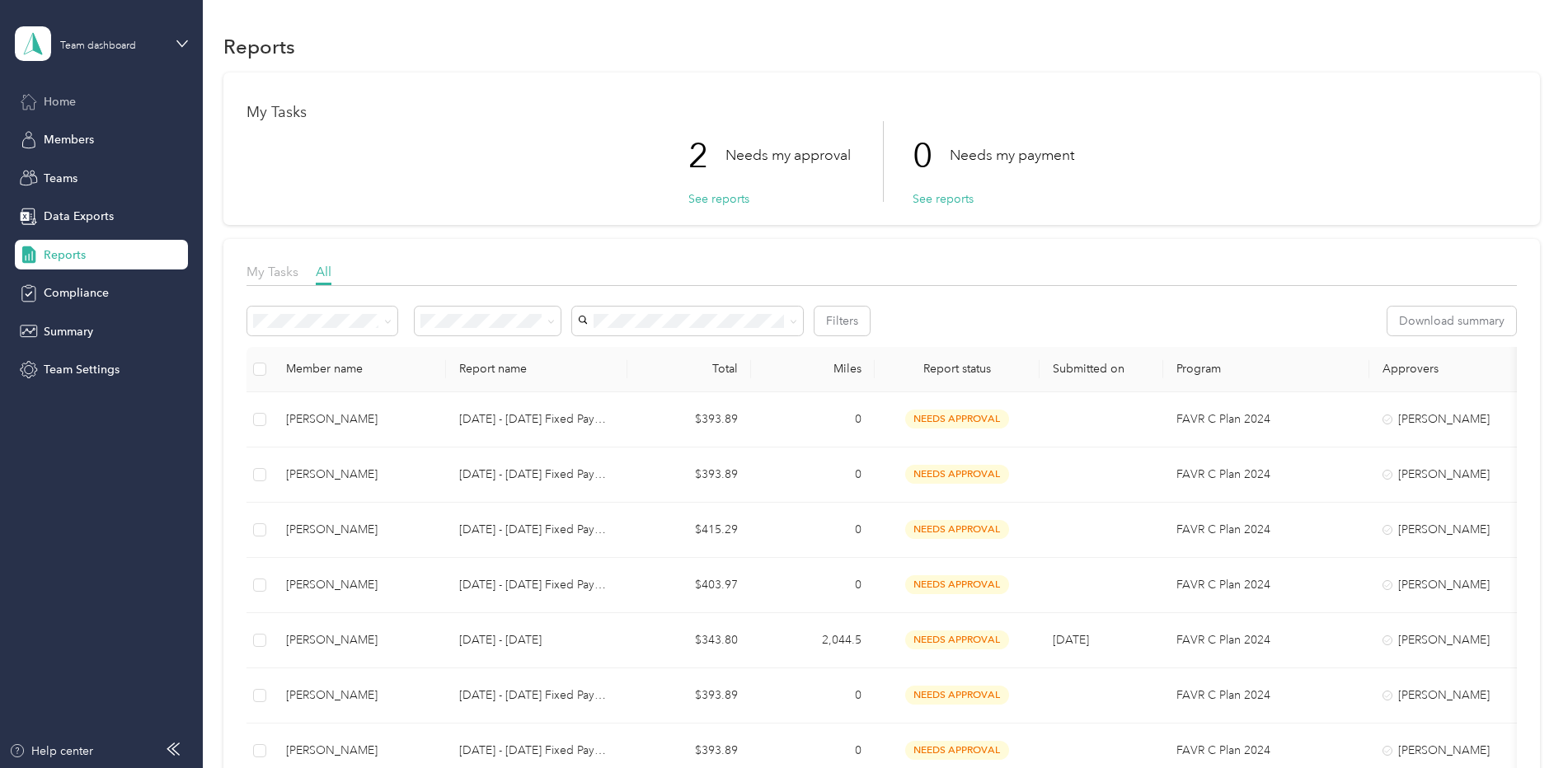
click at [50, 103] on span "Home" at bounding box center [59, 102] width 32 height 17
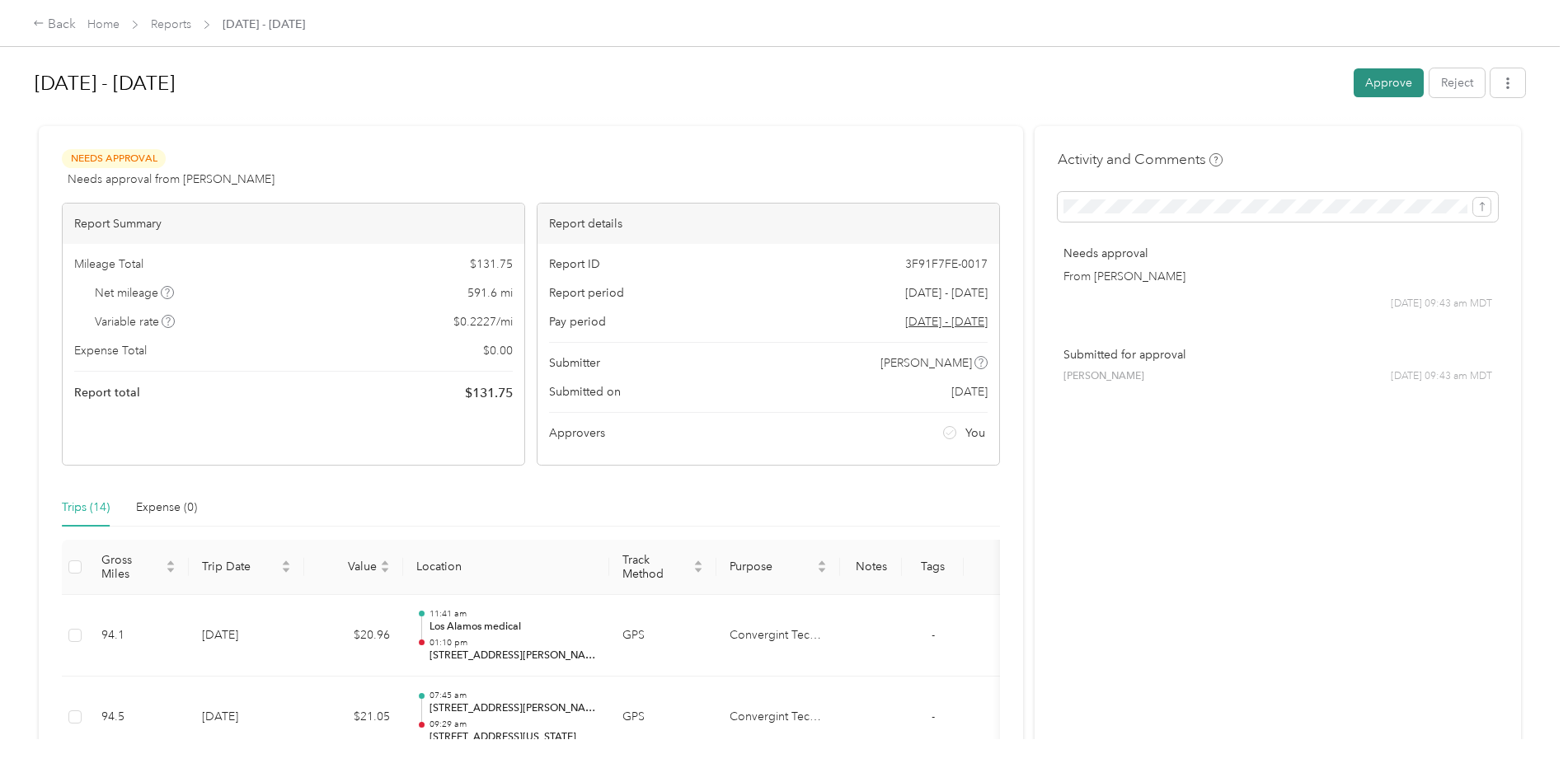
click at [1390, 74] on button "Approve" at bounding box center [1389, 83] width 70 height 29
